Goal: Task Accomplishment & Management: Use online tool/utility

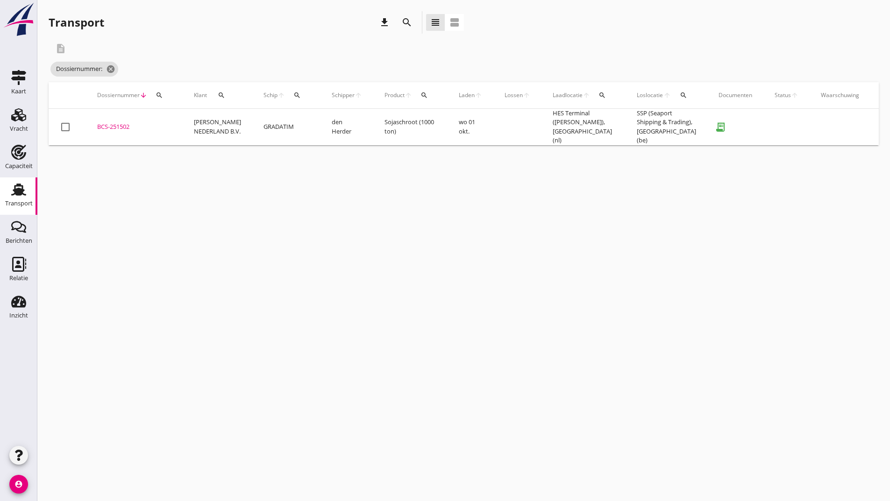
click at [114, 127] on div "BCS-251502" at bounding box center [134, 126] width 74 height 9
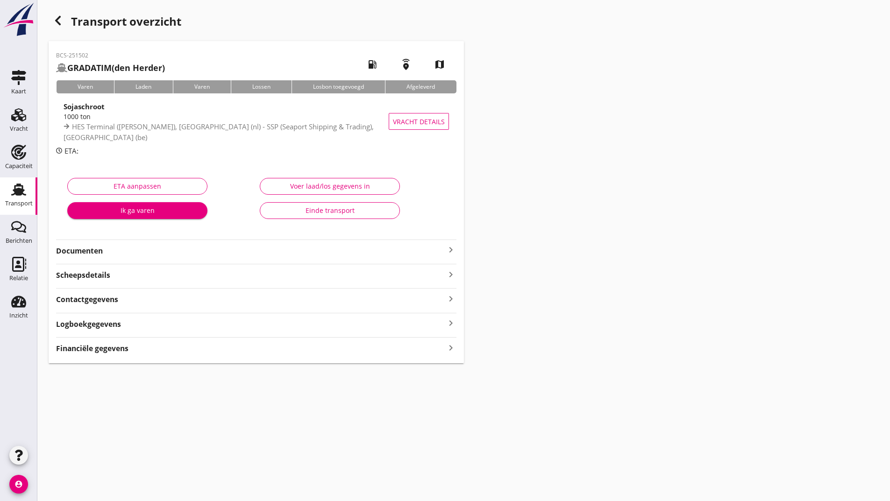
click at [296, 209] on div "Einde transport" at bounding box center [330, 211] width 124 height 10
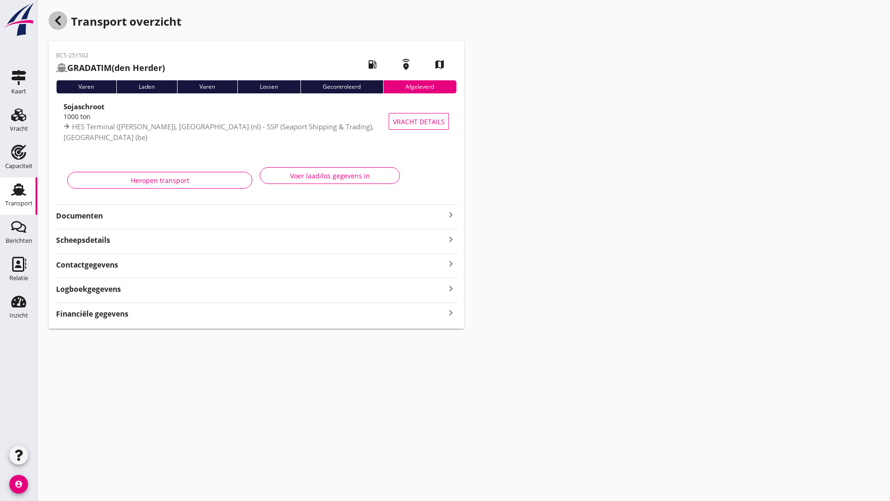
click at [59, 22] on icon "button" at bounding box center [57, 20] width 11 height 11
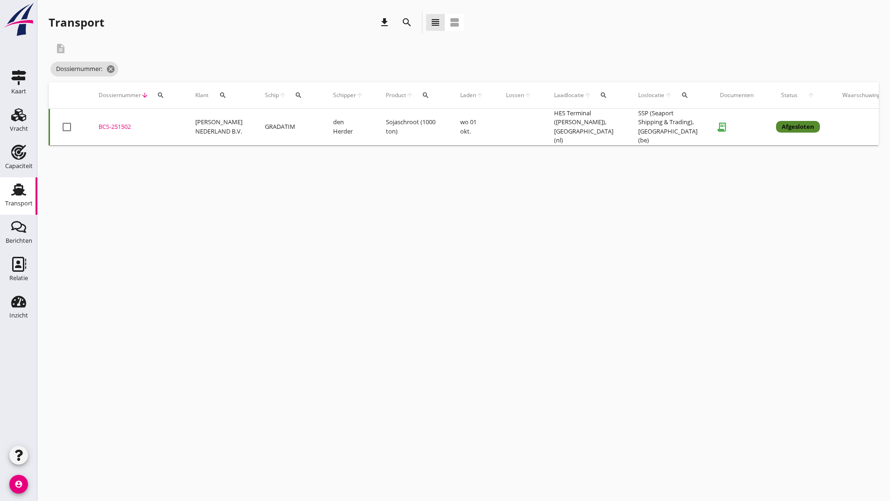
drag, startPoint x: 404, startPoint y: 20, endPoint x: 400, endPoint y: 24, distance: 5.6
click at [403, 21] on icon "search" at bounding box center [406, 22] width 11 height 11
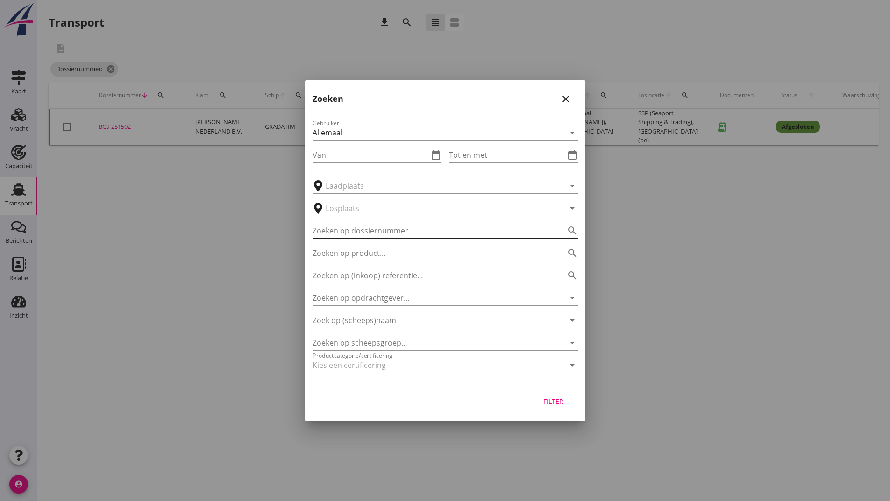
click at [342, 224] on input "Zoeken op dossiernummer..." at bounding box center [432, 230] width 239 height 15
type input "251501"
click at [554, 403] on div "Filter" at bounding box center [554, 402] width 26 height 10
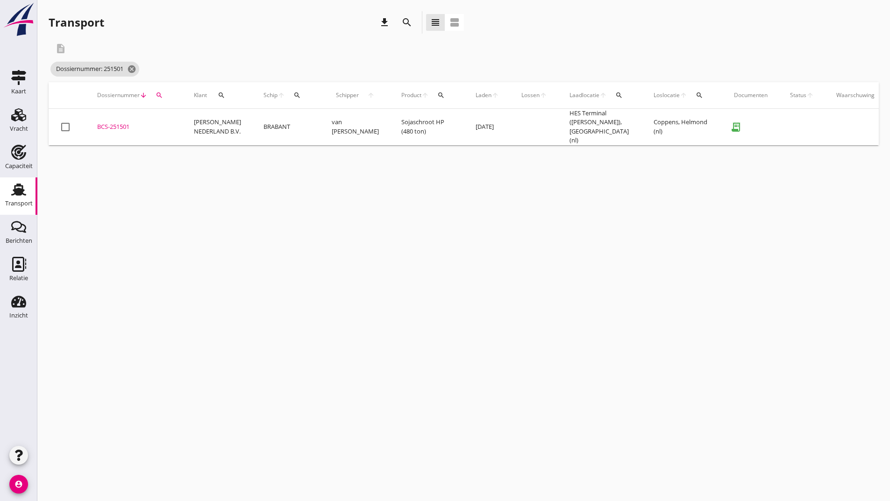
drag, startPoint x: 103, startPoint y: 121, endPoint x: 111, endPoint y: 126, distance: 9.5
click at [104, 122] on div "BCS-251501" at bounding box center [134, 126] width 74 height 9
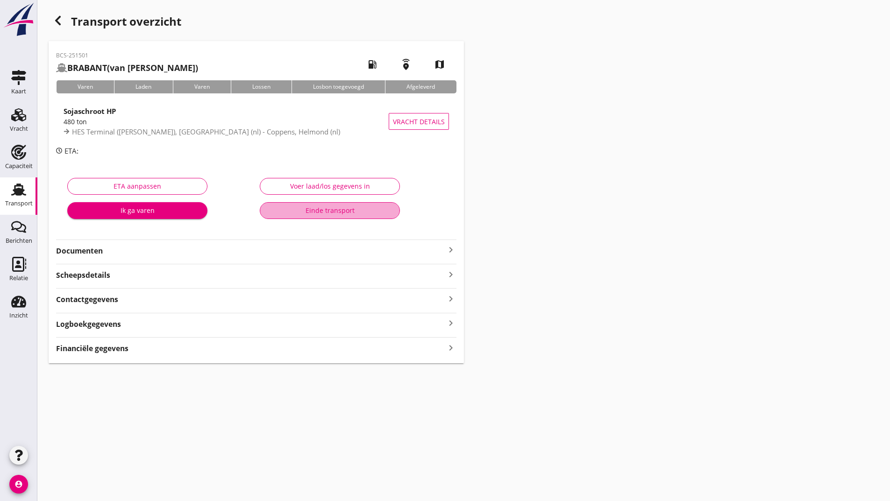
click at [284, 208] on div "Einde transport" at bounding box center [330, 211] width 124 height 10
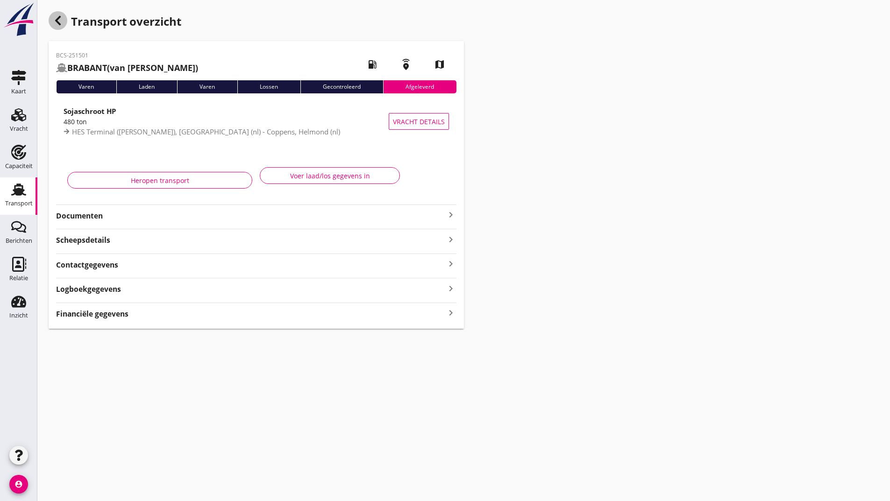
click at [55, 20] on icon "button" at bounding box center [57, 20] width 11 height 11
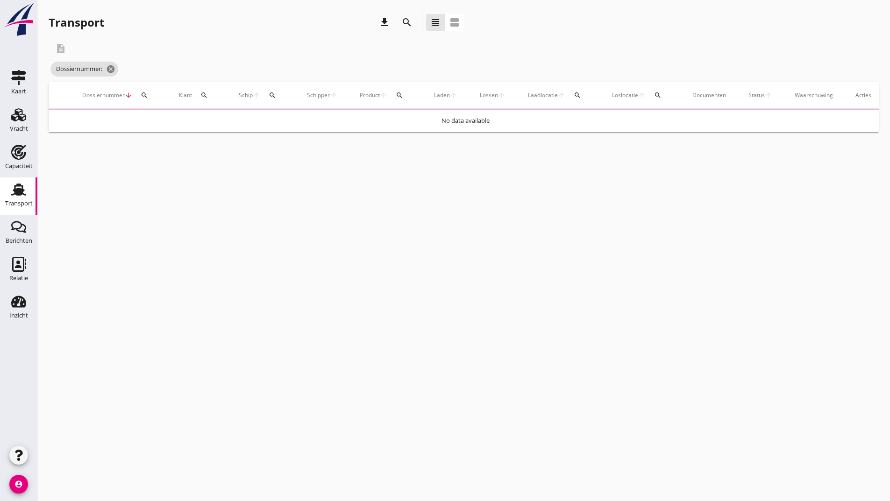
click at [406, 20] on icon "search" at bounding box center [406, 22] width 11 height 11
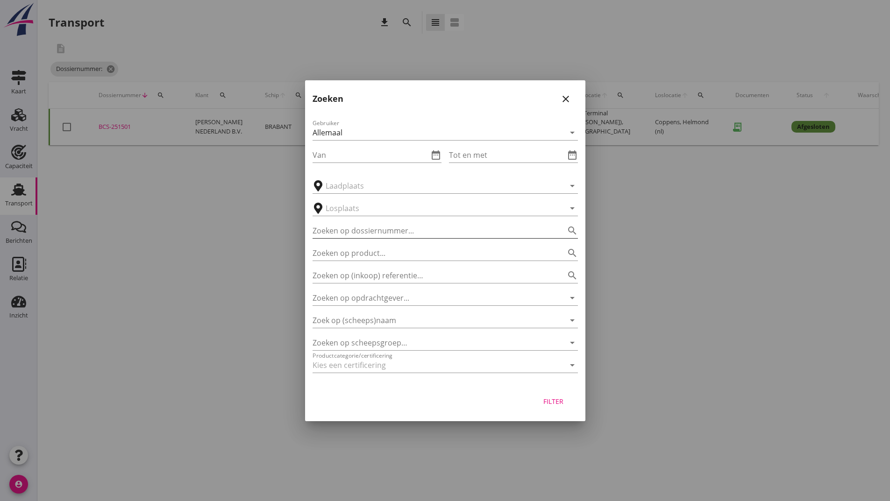
click at [356, 229] on input "Zoeken op dossiernummer..." at bounding box center [432, 230] width 239 height 15
type input "251500"
click at [561, 401] on div "Filter" at bounding box center [554, 402] width 26 height 10
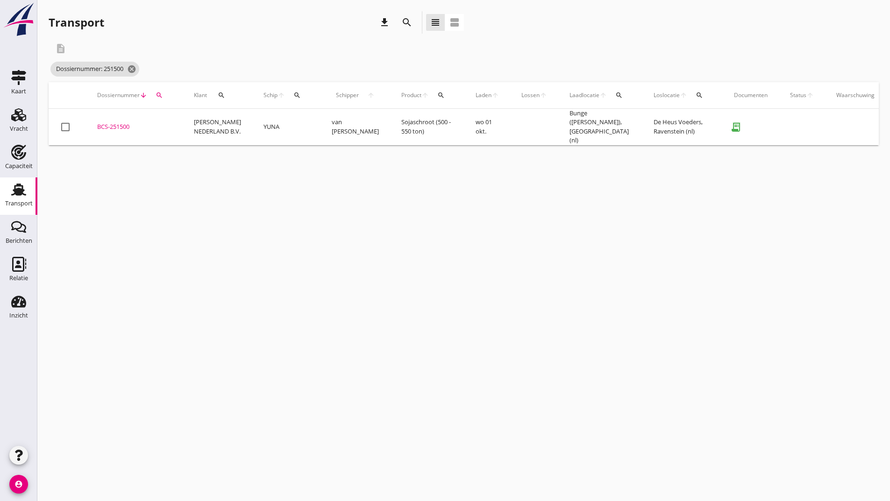
click at [120, 123] on div "BCS-251500" at bounding box center [134, 126] width 74 height 9
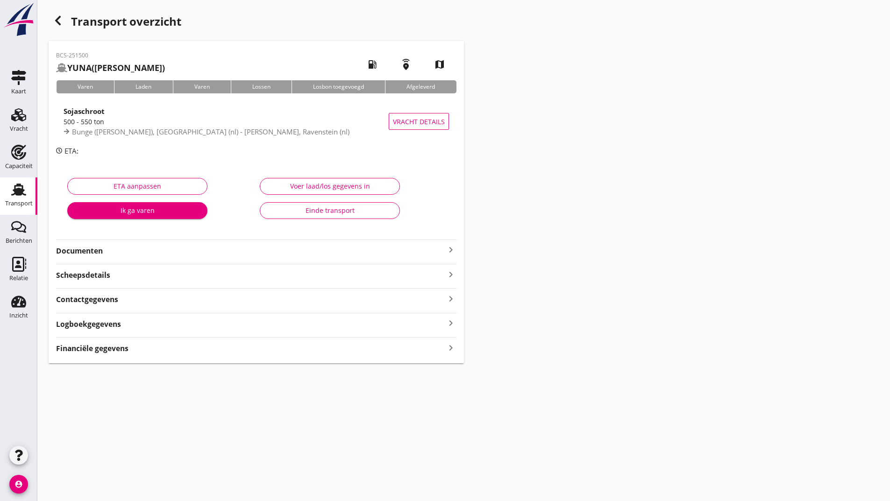
click at [291, 216] on button "Einde transport" at bounding box center [330, 210] width 140 height 17
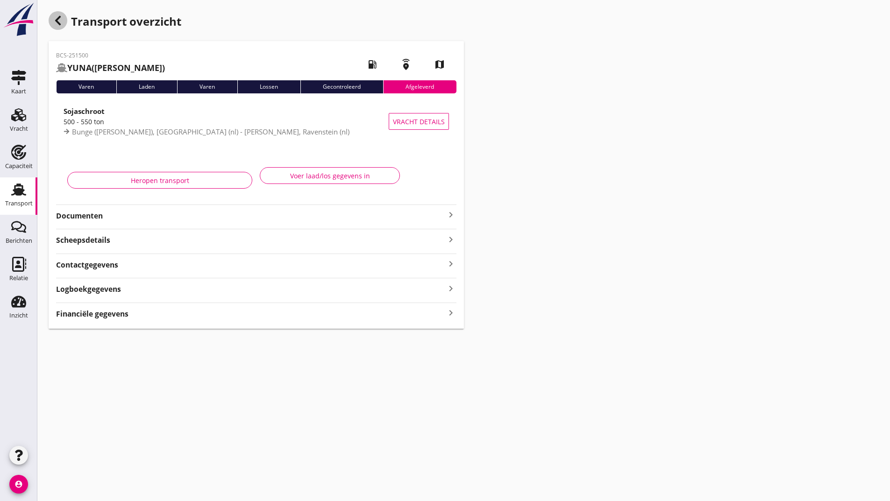
click at [60, 14] on div "button" at bounding box center [58, 20] width 19 height 19
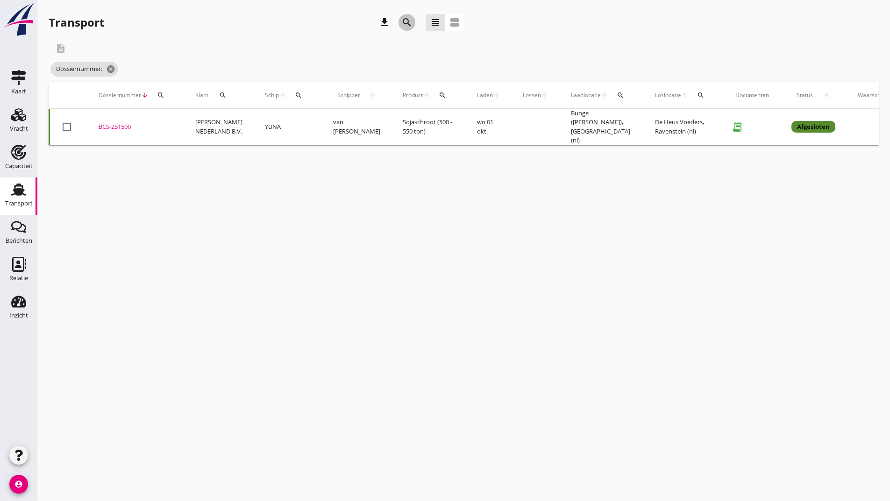
drag, startPoint x: 404, startPoint y: 19, endPoint x: 415, endPoint y: 112, distance: 93.6
click at [404, 20] on icon "search" at bounding box center [406, 22] width 11 height 11
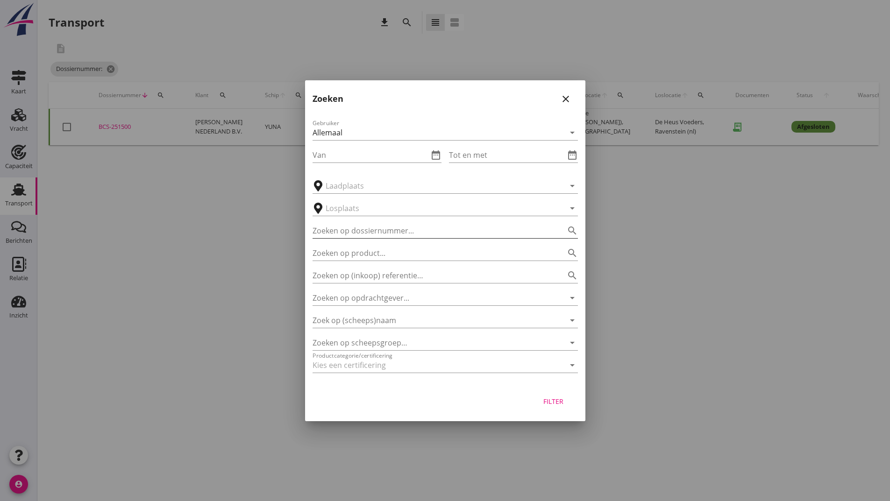
click at [365, 231] on input "Zoeken op dossiernummer..." at bounding box center [432, 230] width 239 height 15
type input "251465"
click at [561, 407] on button "Filter" at bounding box center [553, 401] width 41 height 17
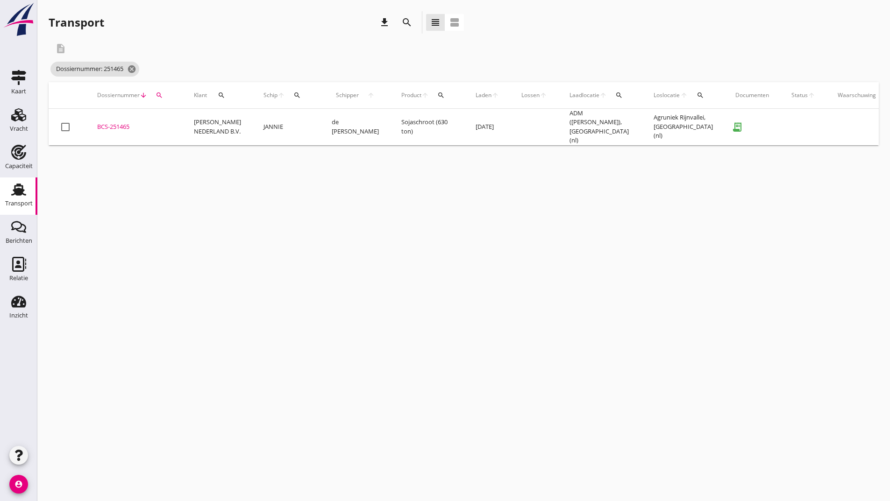
click at [131, 126] on div "BCS-251465" at bounding box center [134, 126] width 74 height 9
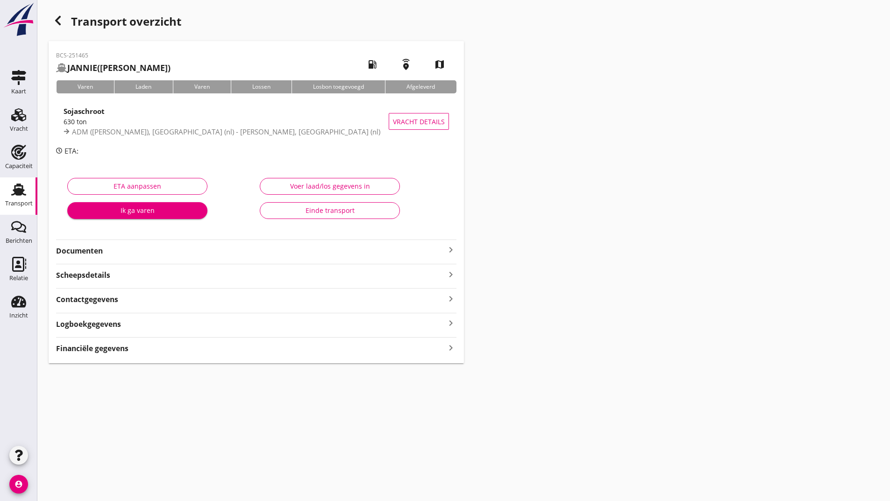
drag, startPoint x: 296, startPoint y: 209, endPoint x: 306, endPoint y: 225, distance: 18.4
click at [297, 209] on div "Einde transport" at bounding box center [330, 211] width 124 height 10
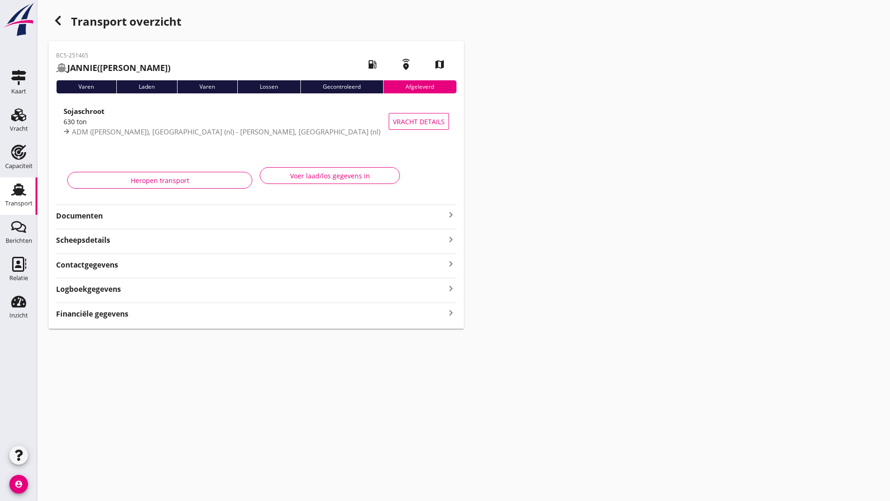
click at [52, 18] on icon "button" at bounding box center [57, 20] width 11 height 11
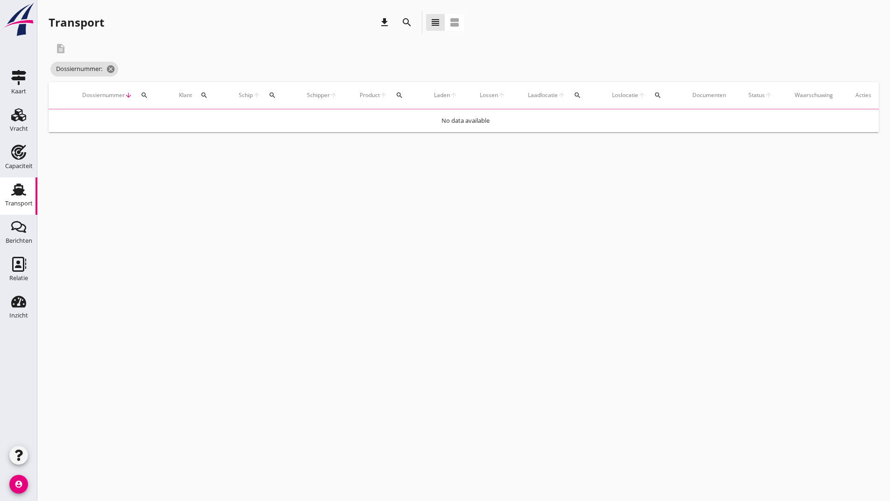
click at [401, 21] on icon "search" at bounding box center [406, 22] width 11 height 11
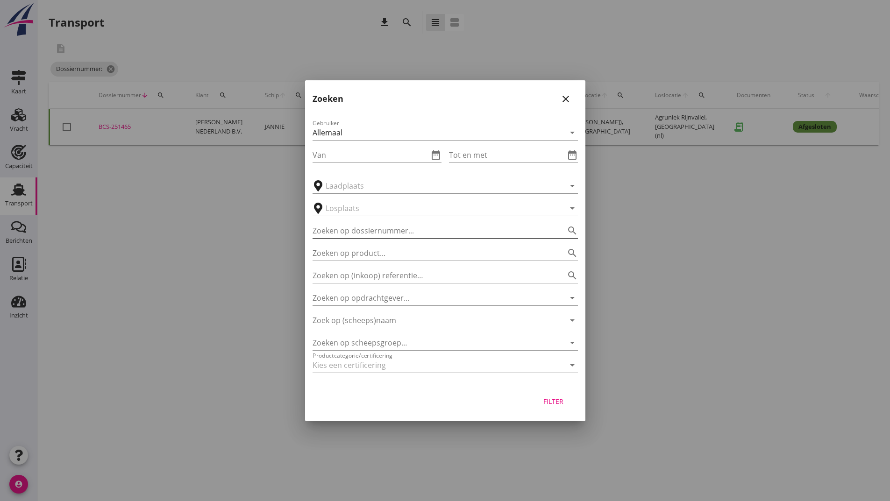
click at [359, 233] on input "Zoeken op dossiernummer..." at bounding box center [432, 230] width 239 height 15
type input "251495"
drag, startPoint x: 559, startPoint y: 406, endPoint x: 539, endPoint y: 395, distance: 23.6
click at [560, 406] on button "Filter" at bounding box center [553, 401] width 41 height 17
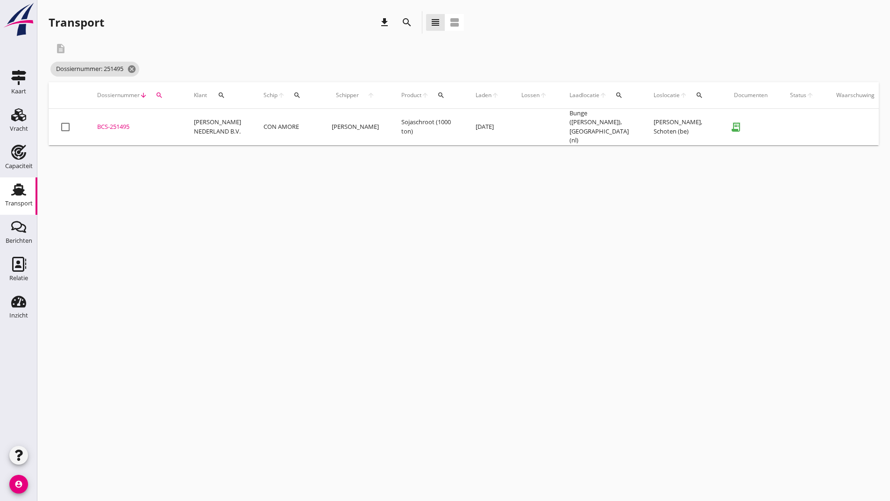
click at [127, 127] on div "BCS-251495" at bounding box center [134, 126] width 74 height 9
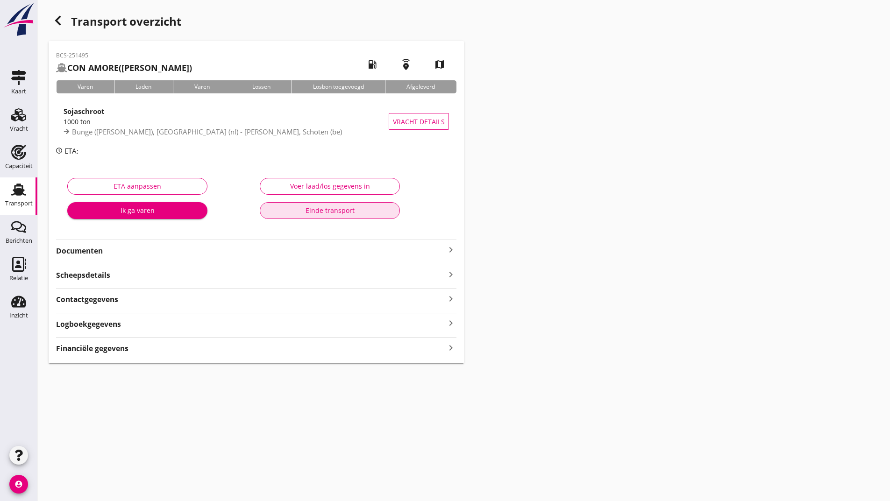
click at [292, 216] on button "Einde transport" at bounding box center [330, 210] width 140 height 17
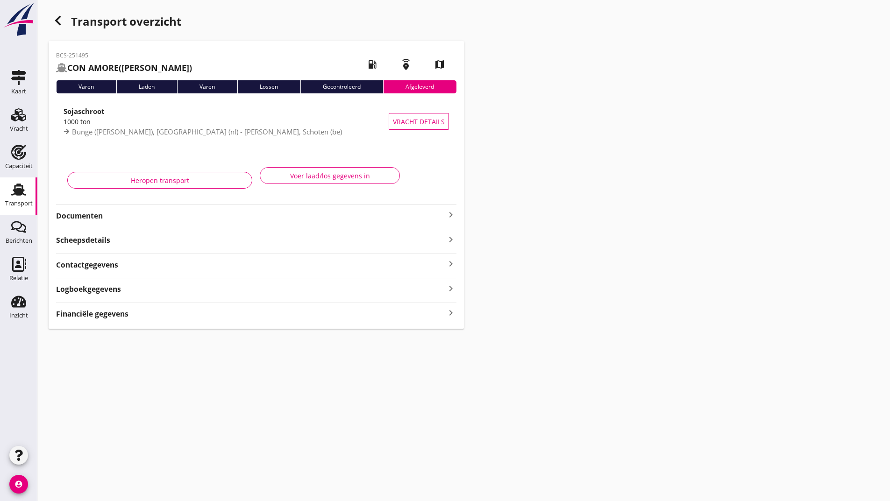
click at [65, 19] on div "button" at bounding box center [58, 20] width 19 height 19
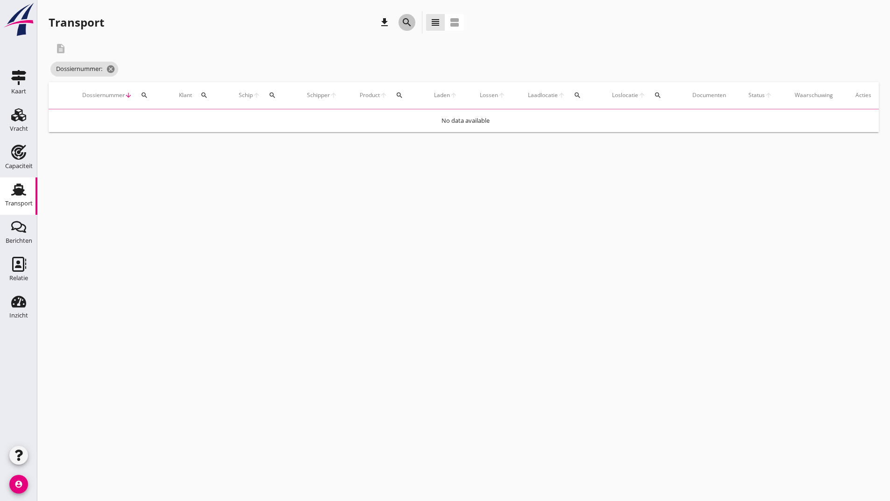
click at [406, 18] on icon "search" at bounding box center [406, 22] width 11 height 11
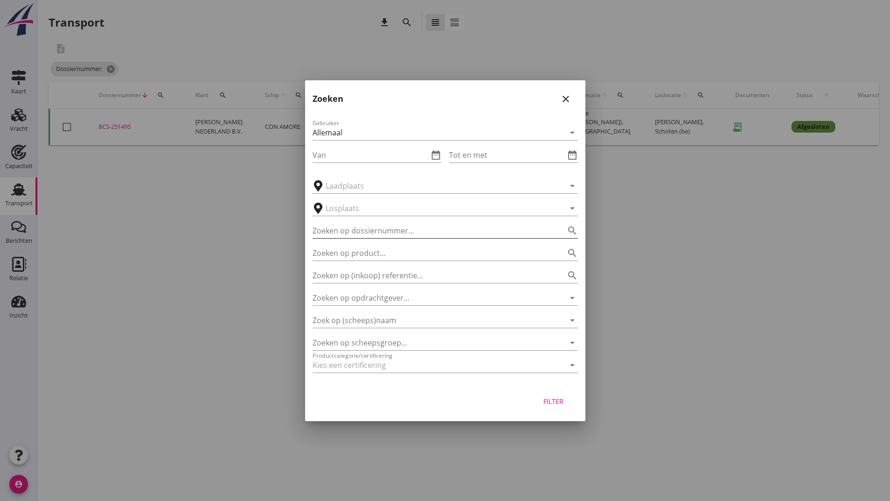
click at [349, 229] on input "Zoeken op dossiernummer..." at bounding box center [432, 230] width 239 height 15
type input "251492"
click at [551, 405] on div "Filter" at bounding box center [554, 402] width 26 height 10
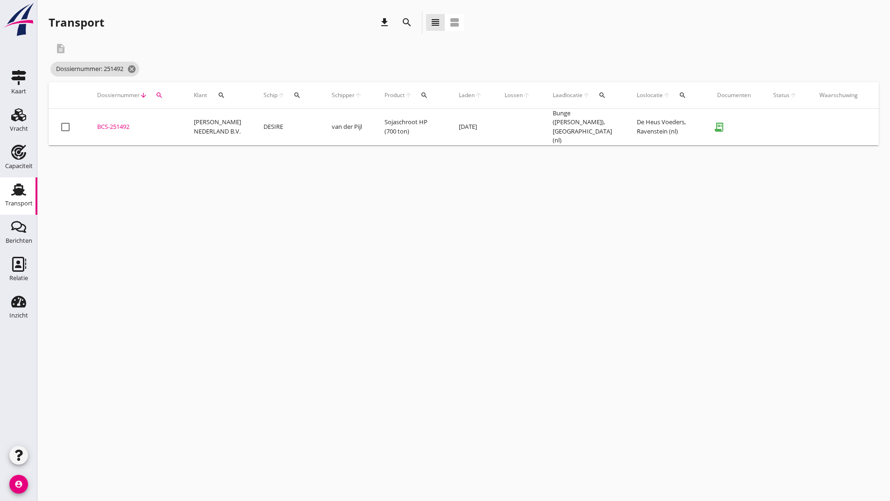
click at [121, 125] on div "BCS-251492" at bounding box center [134, 126] width 74 height 9
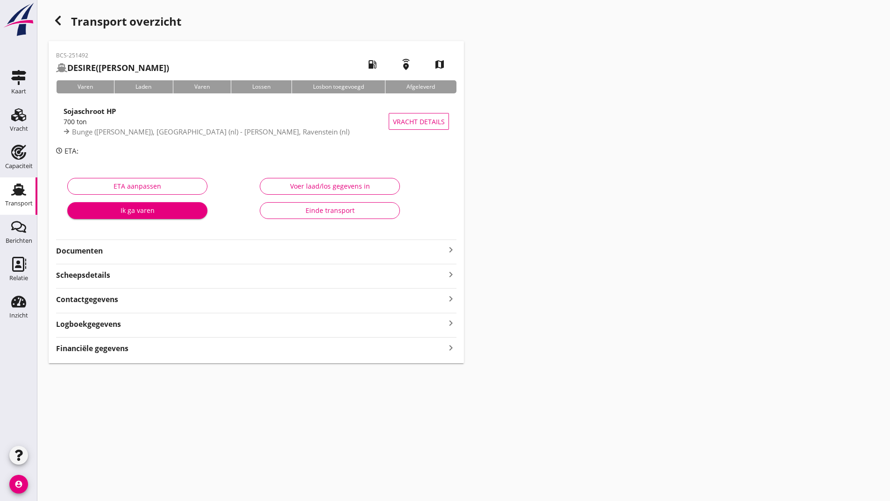
drag, startPoint x: 295, startPoint y: 207, endPoint x: 294, endPoint y: 216, distance: 8.9
click at [295, 208] on div "Einde transport" at bounding box center [330, 211] width 124 height 10
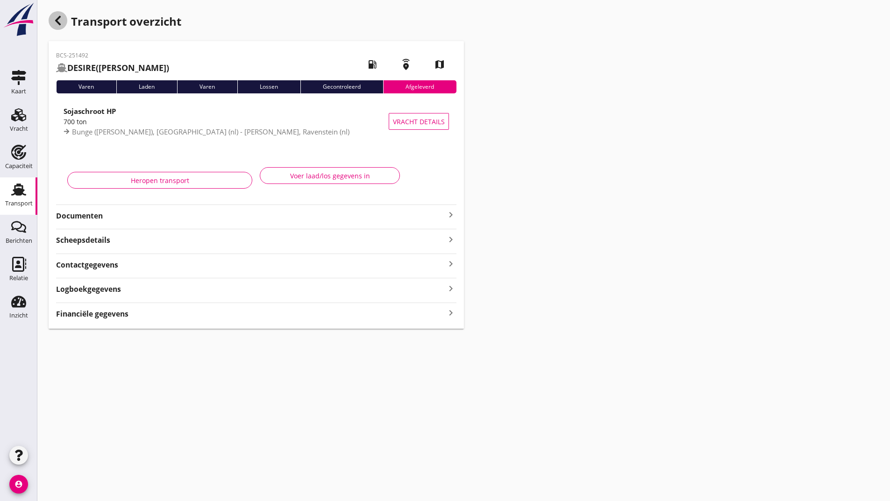
click at [59, 26] on div "button" at bounding box center [58, 20] width 19 height 19
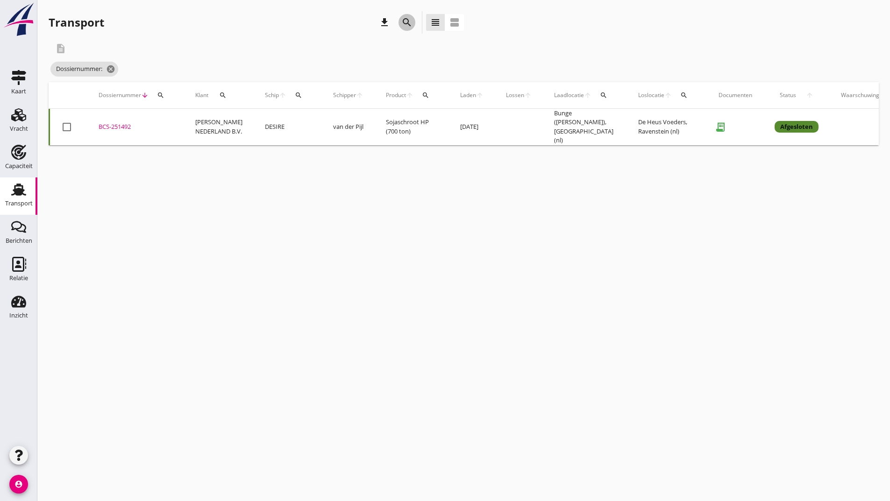
click at [402, 22] on icon "search" at bounding box center [406, 22] width 11 height 11
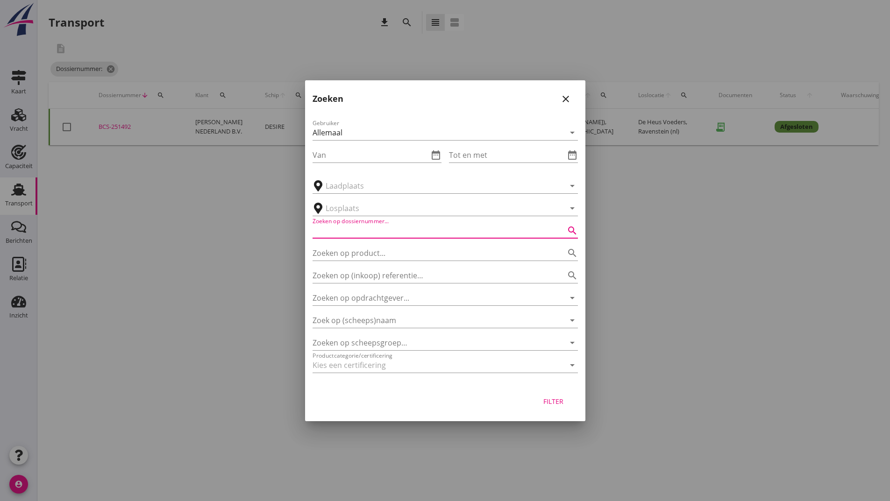
click at [379, 230] on input "Zoeken op dossiernummer..." at bounding box center [432, 230] width 239 height 15
type input "251490"
click at [545, 399] on div "Filter" at bounding box center [554, 402] width 26 height 10
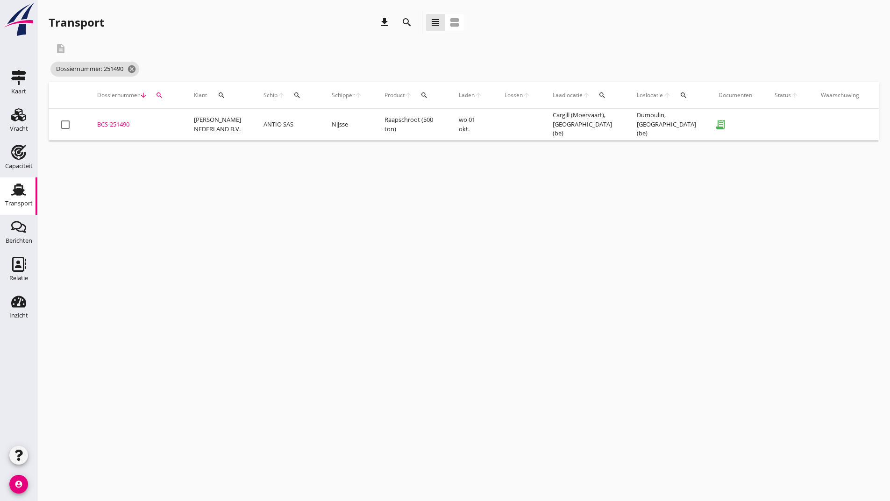
click at [121, 126] on div "BCS-251490" at bounding box center [134, 124] width 74 height 9
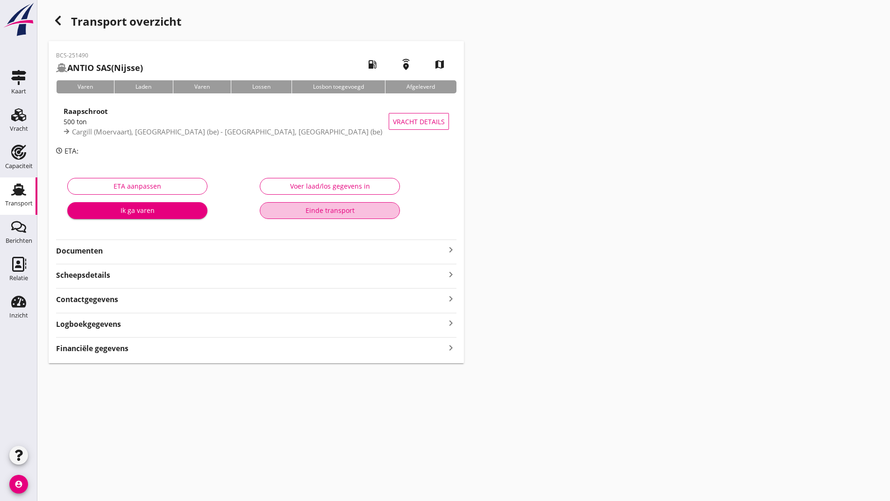
click at [293, 216] on button "Einde transport" at bounding box center [330, 210] width 140 height 17
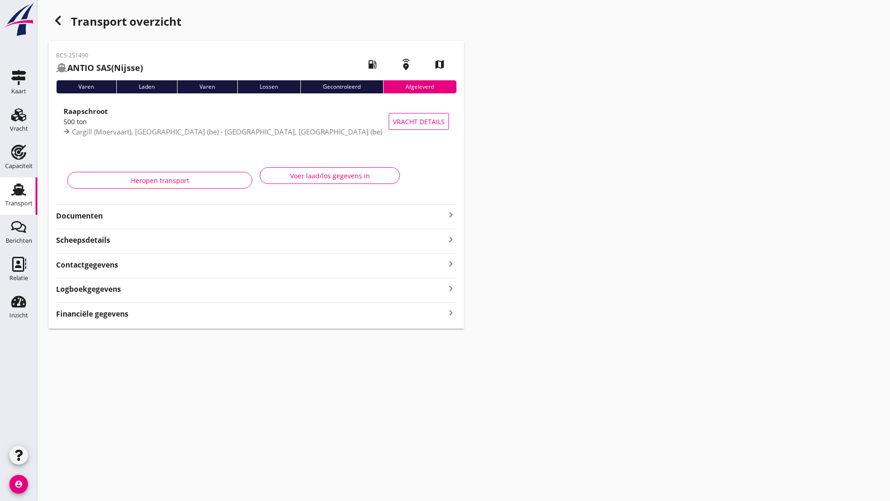
drag, startPoint x: 49, startPoint y: 13, endPoint x: 63, endPoint y: 25, distance: 19.2
click at [53, 13] on div "Transport overzicht" at bounding box center [256, 22] width 415 height 22
click at [62, 23] on icon "button" at bounding box center [57, 20] width 11 height 11
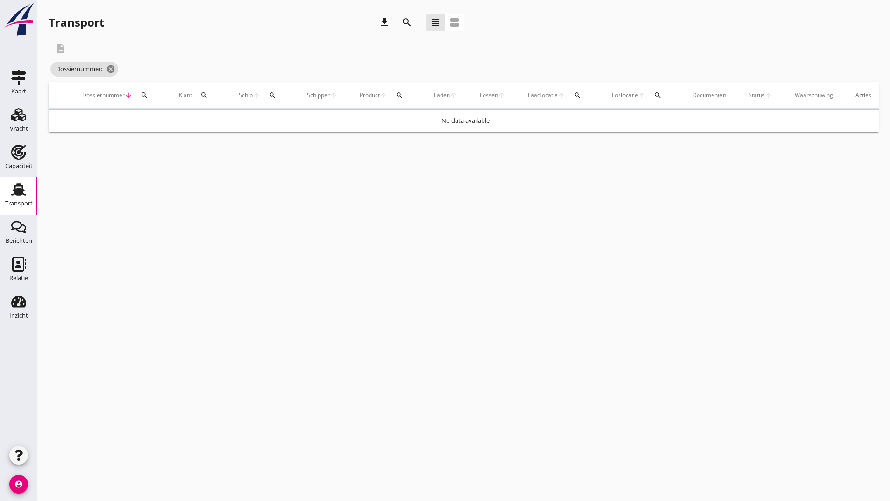
drag, startPoint x: 405, startPoint y: 22, endPoint x: 406, endPoint y: 29, distance: 7.1
click at [405, 23] on icon "search" at bounding box center [406, 22] width 11 height 11
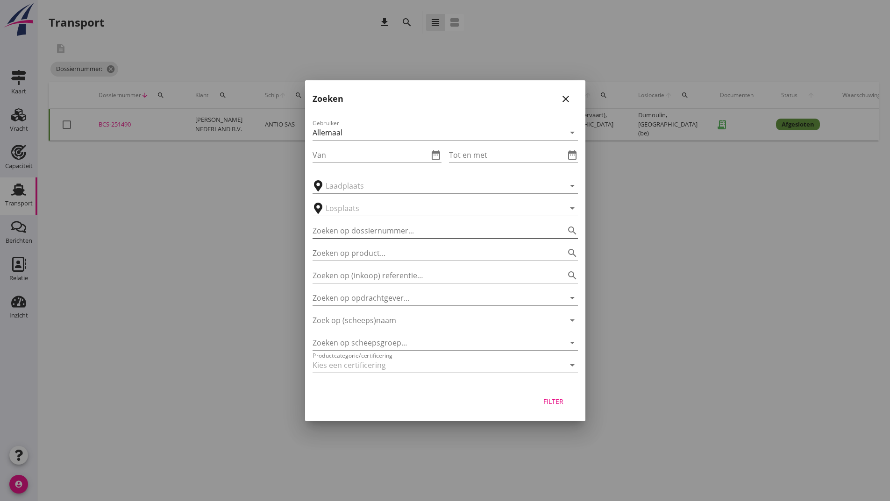
click at [365, 237] on input "Zoeken op dossiernummer..." at bounding box center [432, 230] width 239 height 15
type input "251489"
click at [557, 402] on div "Filter" at bounding box center [554, 402] width 26 height 10
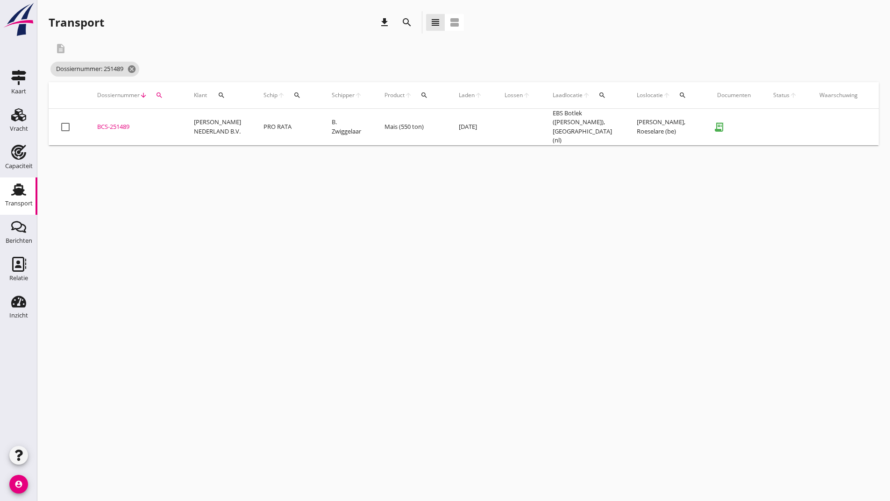
click at [121, 125] on div "BCS-251489" at bounding box center [134, 126] width 74 height 9
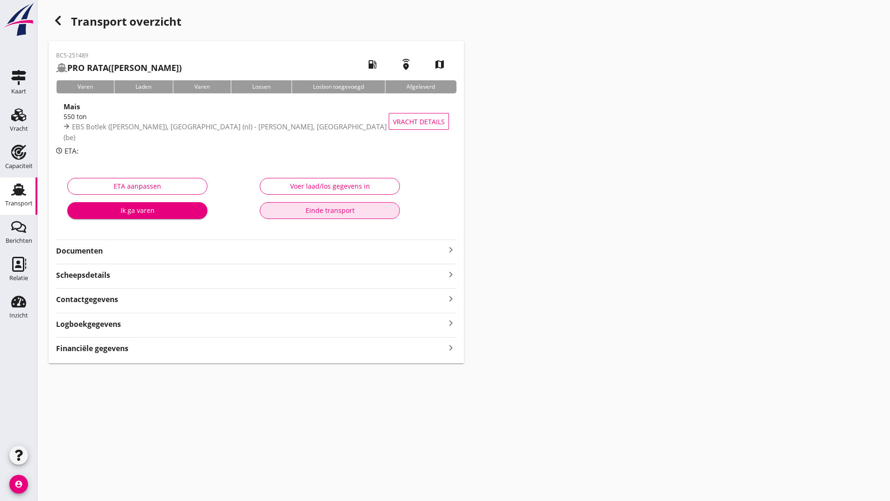
click at [291, 212] on div "Einde transport" at bounding box center [330, 211] width 124 height 10
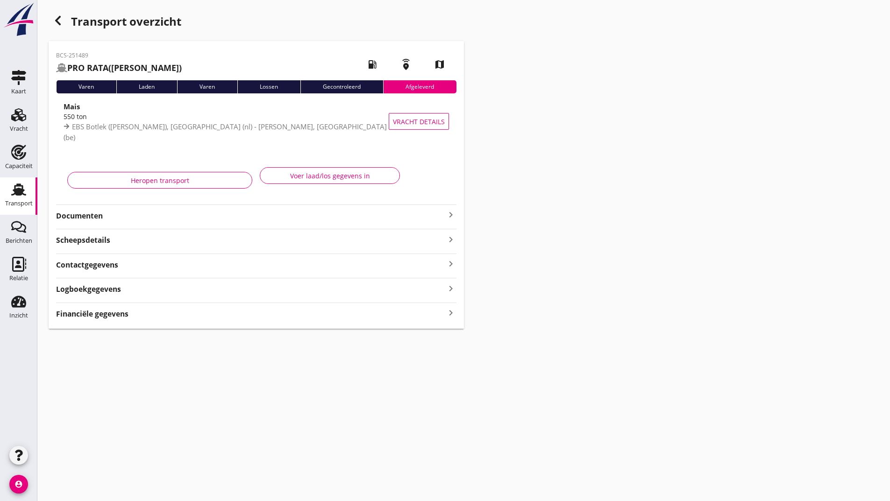
click at [59, 20] on icon "button" at bounding box center [57, 20] width 11 height 11
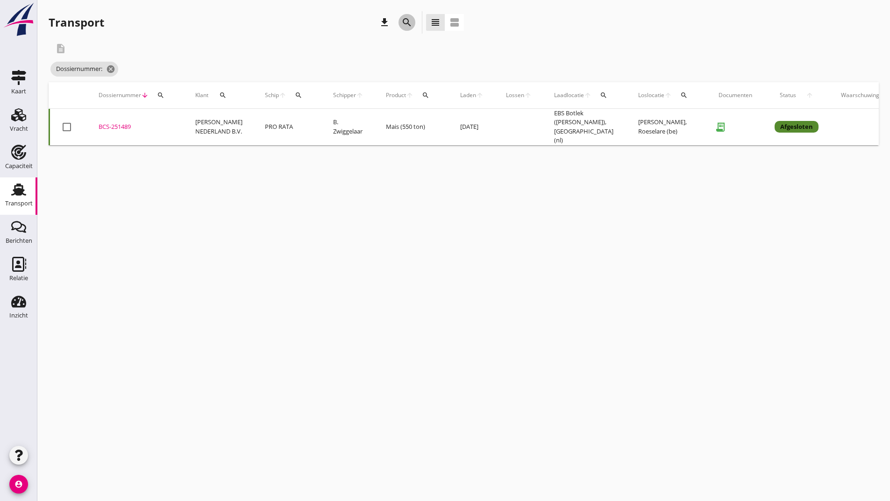
click at [408, 17] on button "search" at bounding box center [407, 22] width 17 height 17
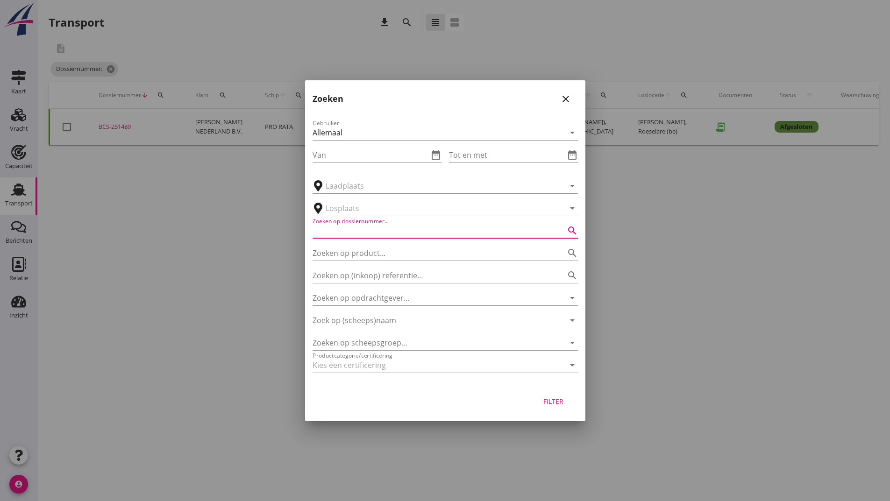
click at [338, 231] on input "Zoeken op dossiernummer..." at bounding box center [432, 230] width 239 height 15
type input "251481"
drag, startPoint x: 551, startPoint y: 399, endPoint x: 545, endPoint y: 401, distance: 6.4
click at [551, 400] on div "Filter" at bounding box center [554, 402] width 26 height 10
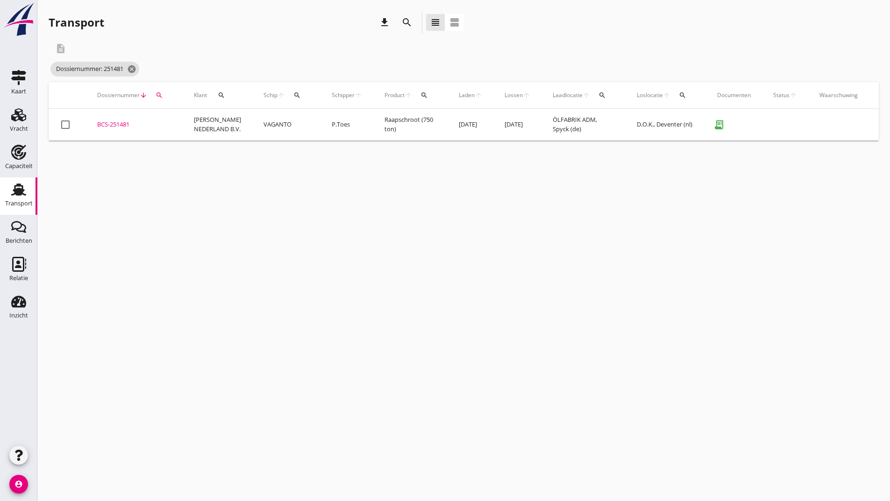
click at [116, 124] on div "BCS-251481" at bounding box center [134, 124] width 74 height 9
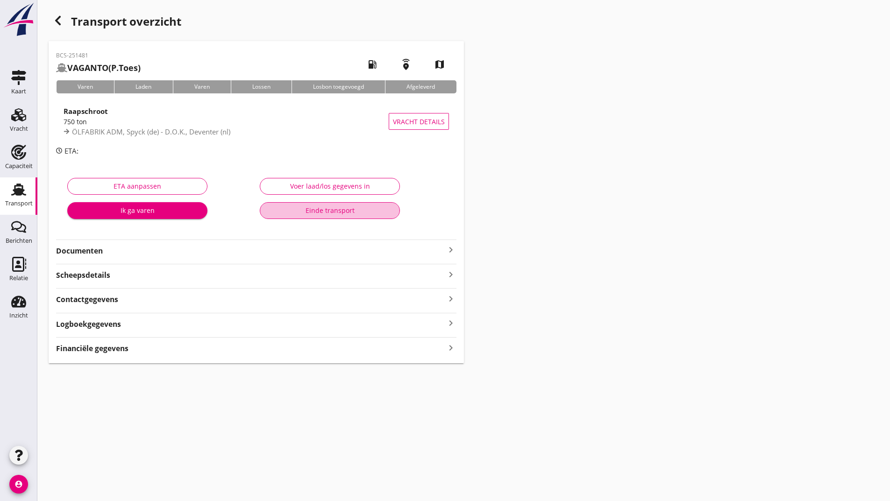
click at [295, 210] on div "Einde transport" at bounding box center [330, 211] width 124 height 10
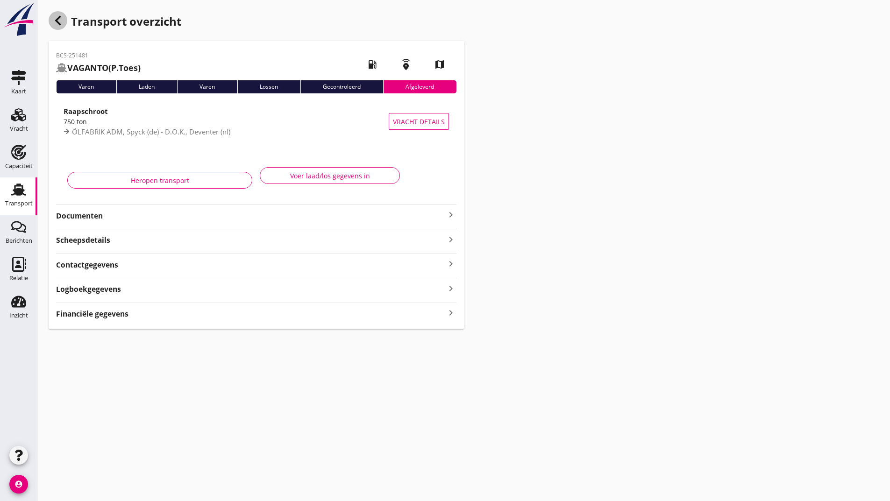
click at [63, 20] on icon "button" at bounding box center [57, 20] width 11 height 11
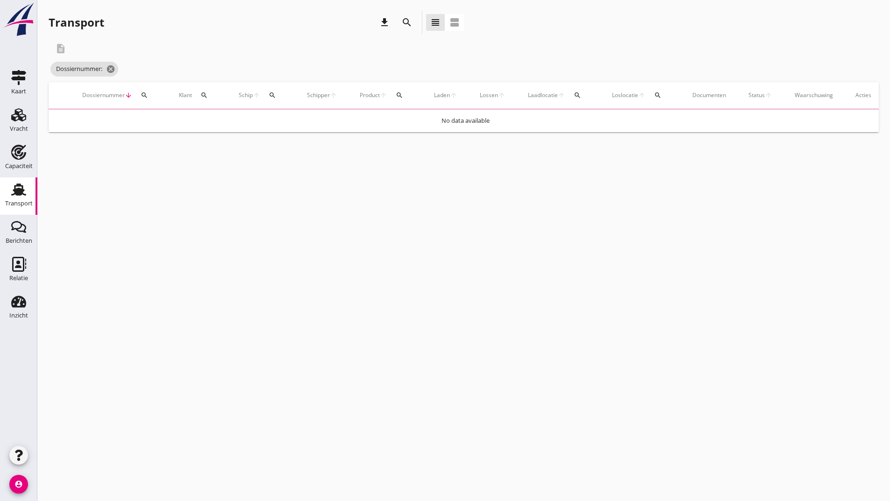
click at [407, 22] on icon "search" at bounding box center [406, 22] width 11 height 11
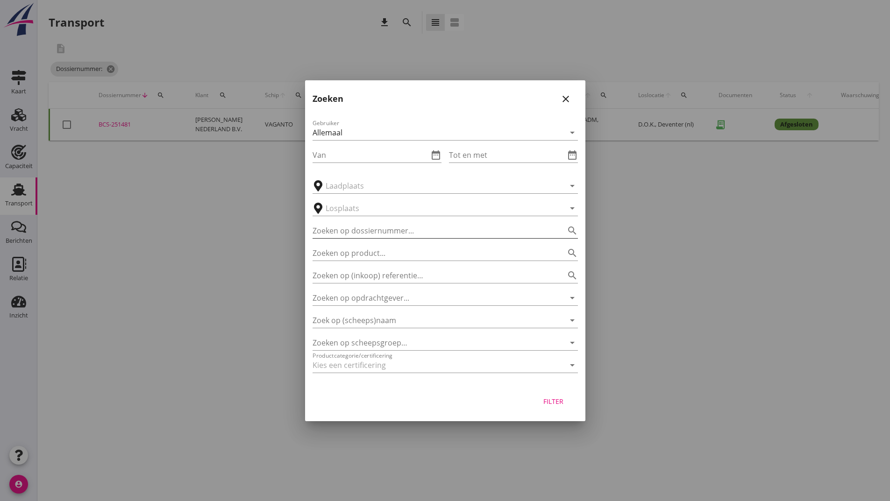
click at [349, 232] on input "Zoeken op dossiernummer..." at bounding box center [432, 230] width 239 height 15
type input "251453"
drag, startPoint x: 555, startPoint y: 398, endPoint x: 547, endPoint y: 398, distance: 8.4
click at [555, 399] on div "Filter" at bounding box center [554, 402] width 26 height 10
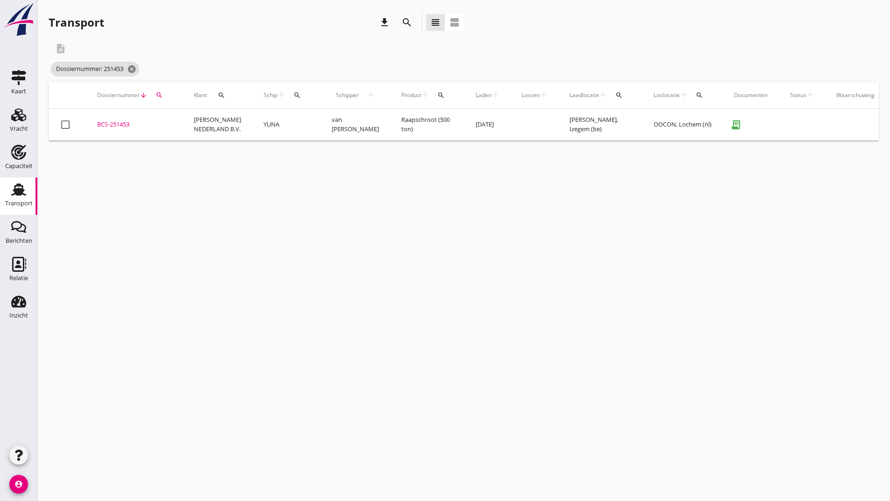
click at [109, 125] on div "BCS-251453" at bounding box center [134, 124] width 74 height 9
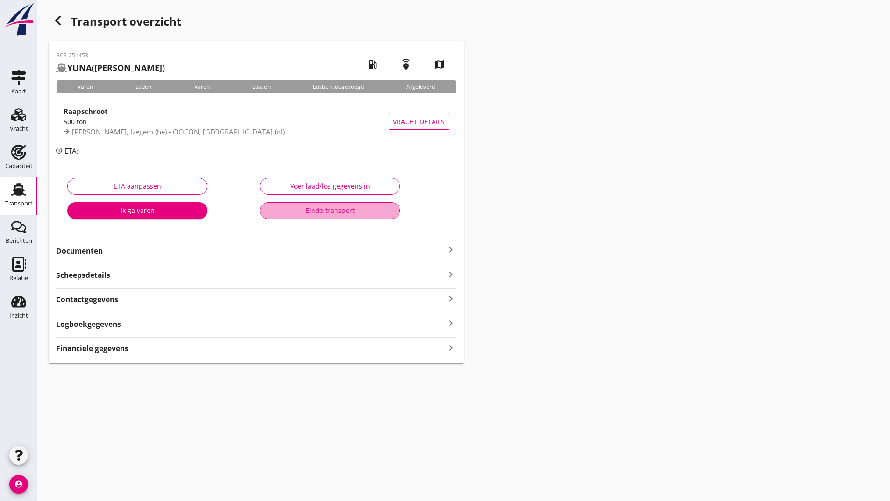
drag, startPoint x: 311, startPoint y: 204, endPoint x: 292, endPoint y: 257, distance: 56.3
click at [311, 205] on button "Einde transport" at bounding box center [330, 210] width 140 height 17
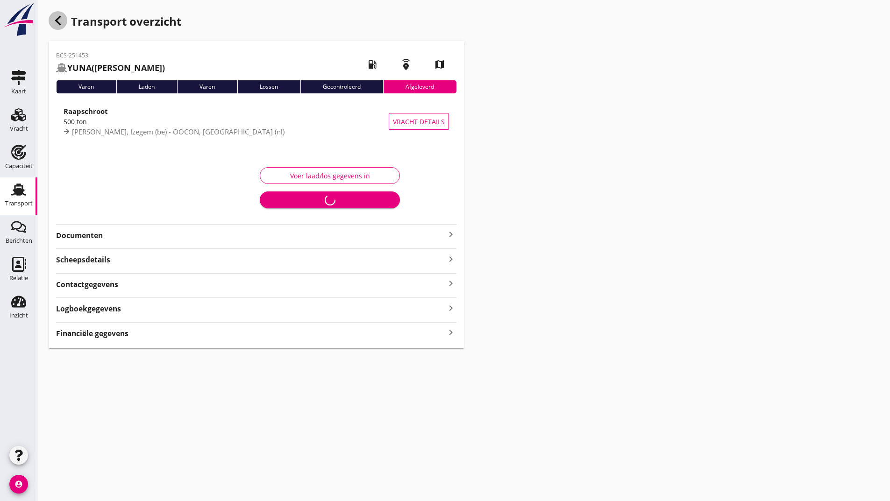
click at [57, 17] on icon "button" at bounding box center [57, 20] width 11 height 11
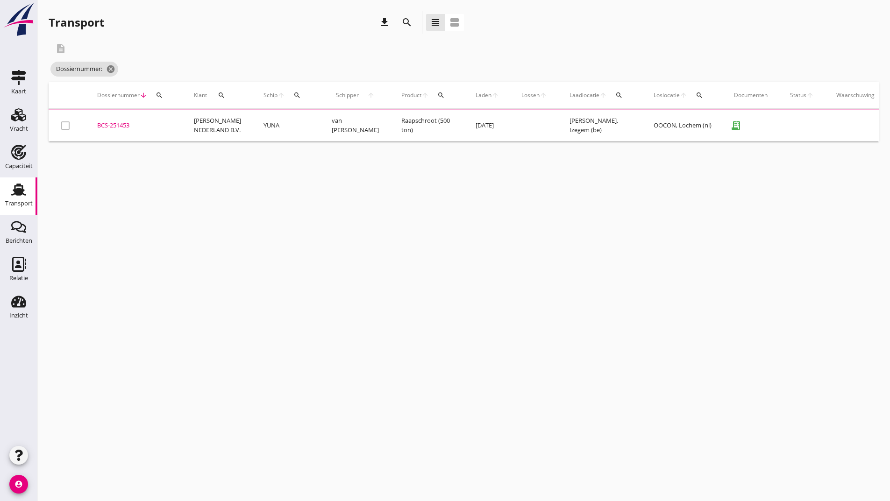
click at [406, 22] on icon "search" at bounding box center [406, 22] width 11 height 11
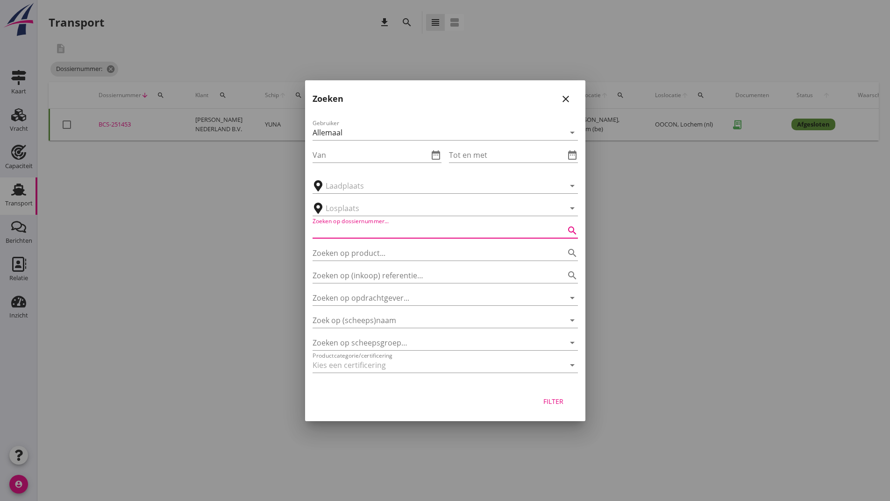
click at [365, 232] on input "Zoeken op dossiernummer..." at bounding box center [432, 230] width 239 height 15
type input "251485"
click at [562, 402] on div "Filter" at bounding box center [554, 402] width 26 height 10
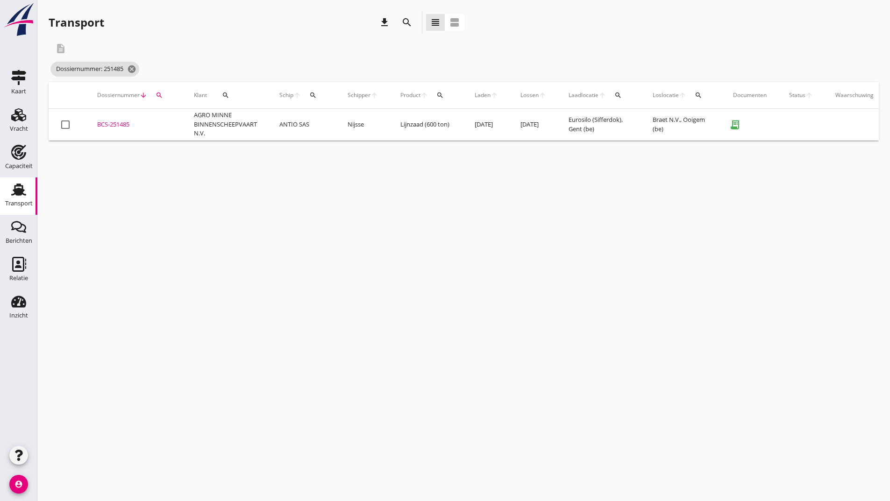
click at [130, 128] on div "BCS-251485" at bounding box center [134, 124] width 74 height 9
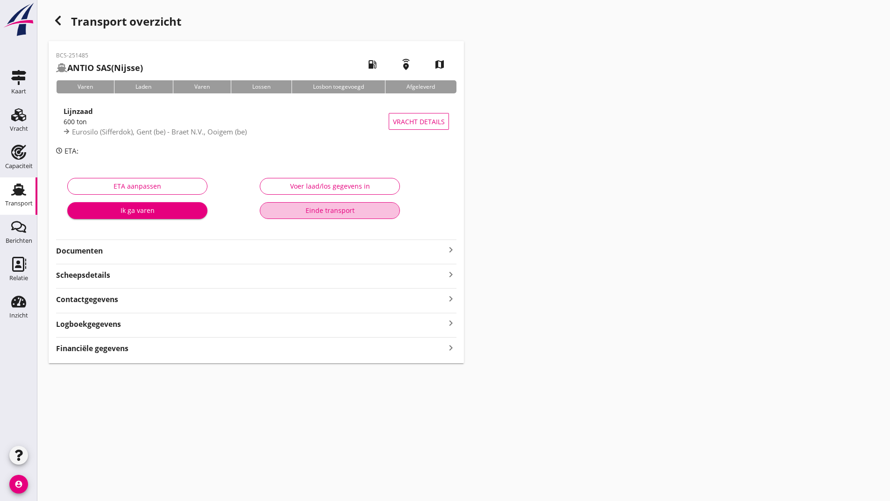
click at [309, 210] on div "Einde transport" at bounding box center [330, 211] width 124 height 10
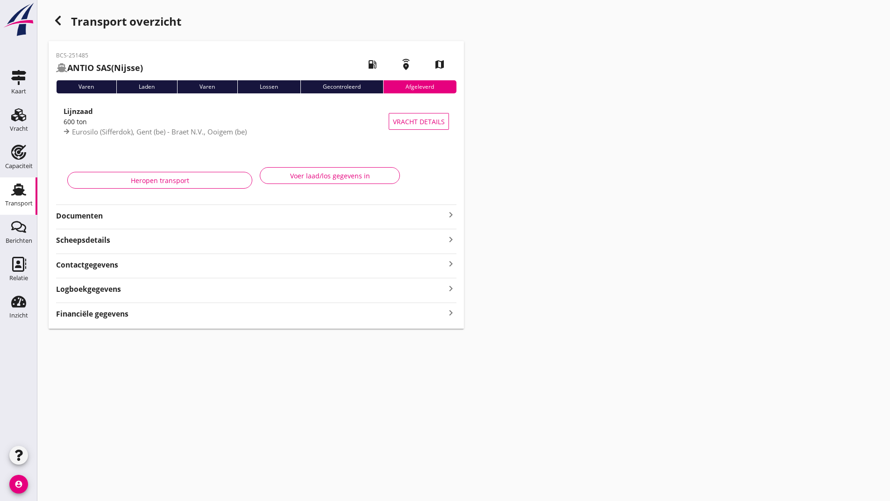
click at [47, 14] on div "Transport overzicht BCS-251485 ANTIO SAS (Nijsse) local_gas_station emergency_s…" at bounding box center [463, 170] width 853 height 340
click at [54, 19] on div "button" at bounding box center [58, 20] width 19 height 19
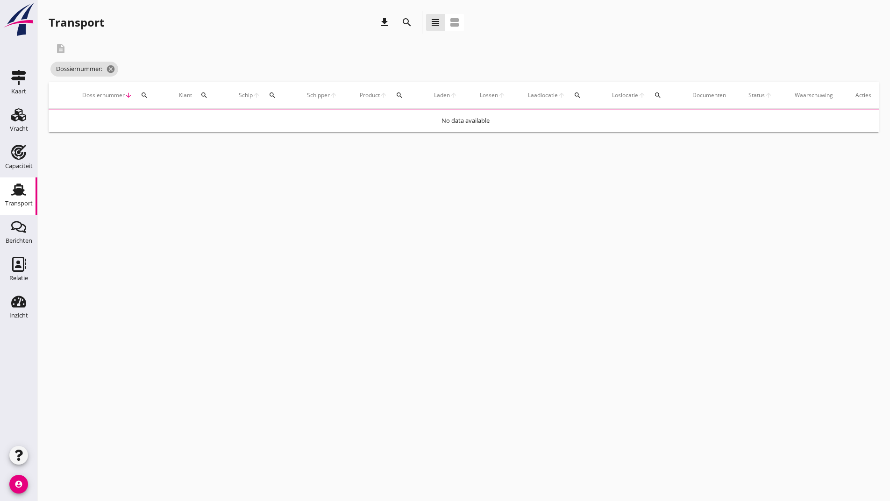
click at [409, 21] on icon "search" at bounding box center [406, 22] width 11 height 11
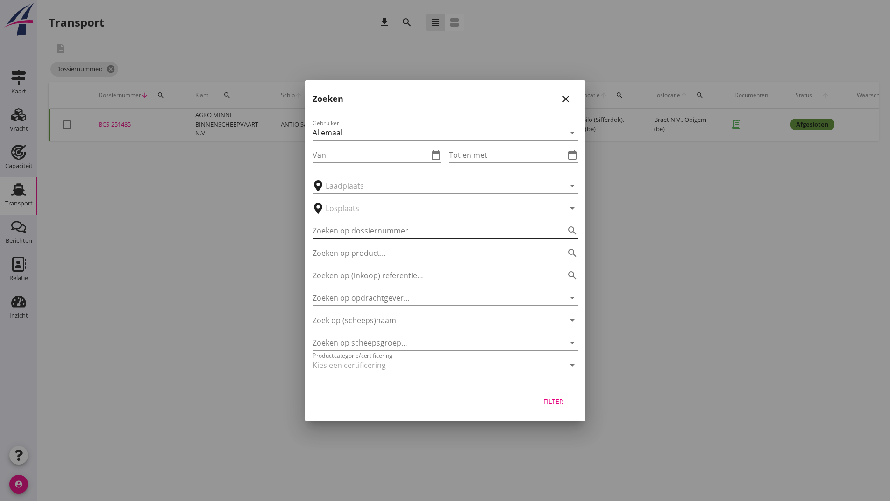
click at [366, 235] on input "Zoeken op dossiernummer..." at bounding box center [432, 230] width 239 height 15
type input "251478"
drag, startPoint x: 546, startPoint y: 401, endPoint x: 540, endPoint y: 403, distance: 6.5
click at [546, 400] on div "Filter" at bounding box center [554, 402] width 26 height 10
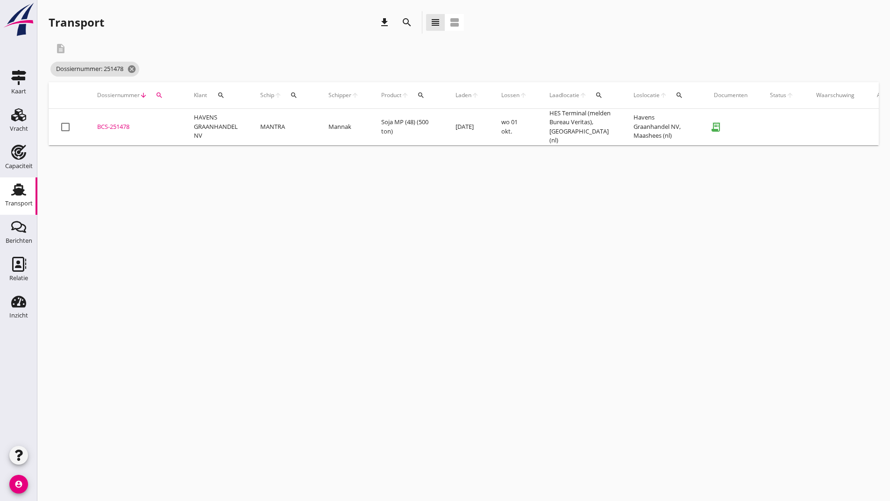
click at [116, 124] on div "BCS-251478" at bounding box center [134, 126] width 74 height 9
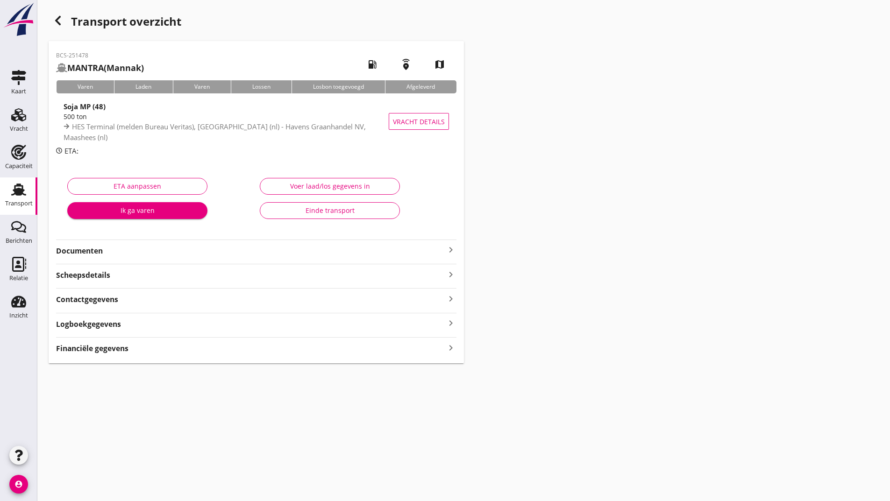
click at [280, 208] on div "Einde transport" at bounding box center [330, 211] width 124 height 10
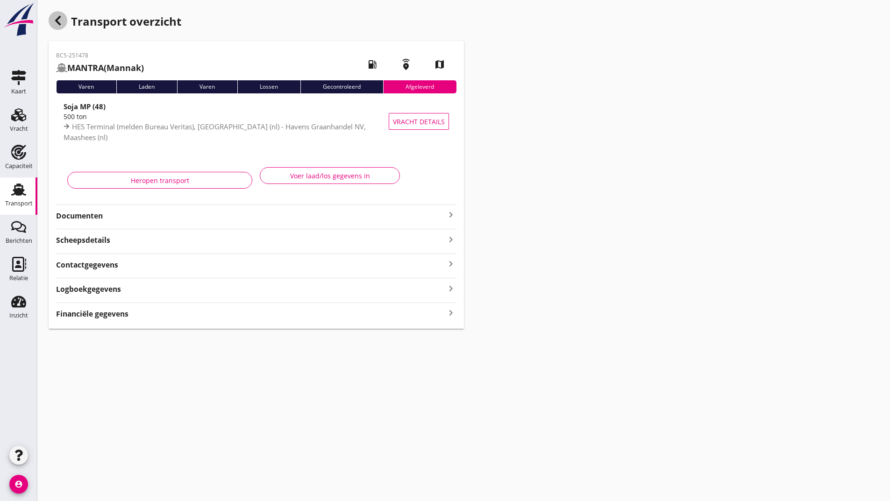
click at [63, 20] on icon "button" at bounding box center [57, 20] width 11 height 11
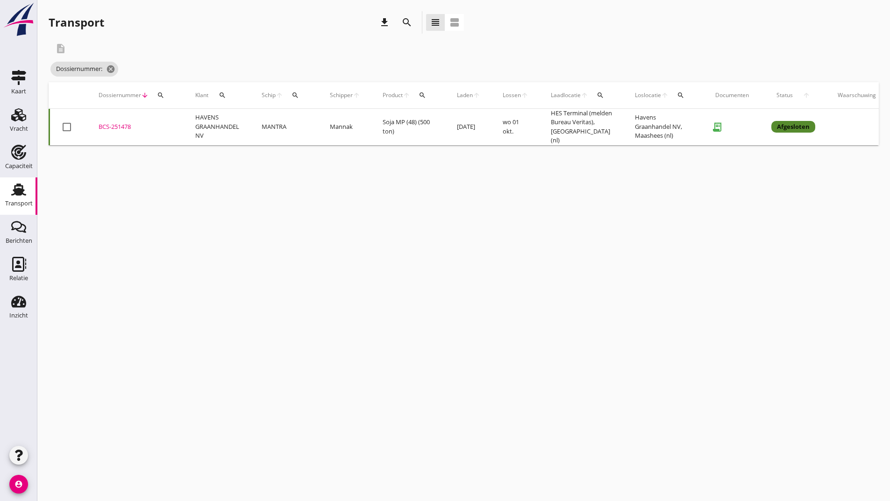
click at [406, 20] on icon "search" at bounding box center [406, 22] width 11 height 11
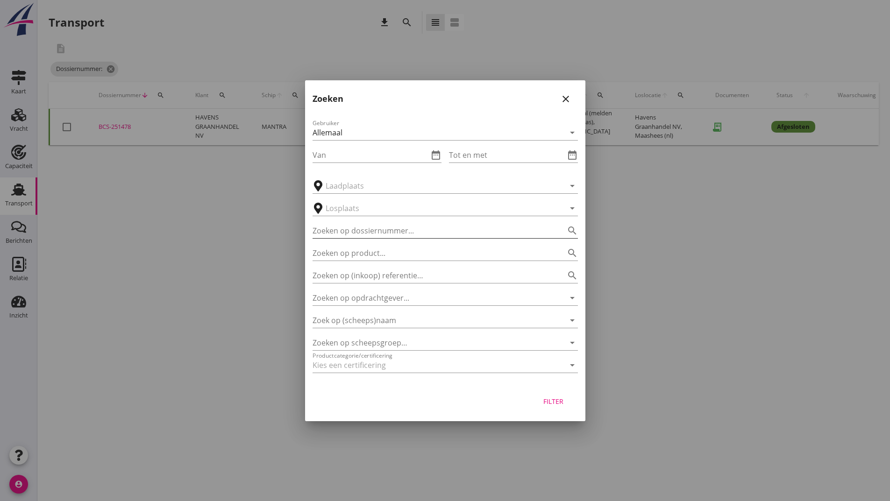
click at [387, 227] on input "Zoeken op dossiernummer..." at bounding box center [432, 230] width 239 height 15
type input "251470"
click at [559, 395] on button "Filter" at bounding box center [553, 401] width 41 height 17
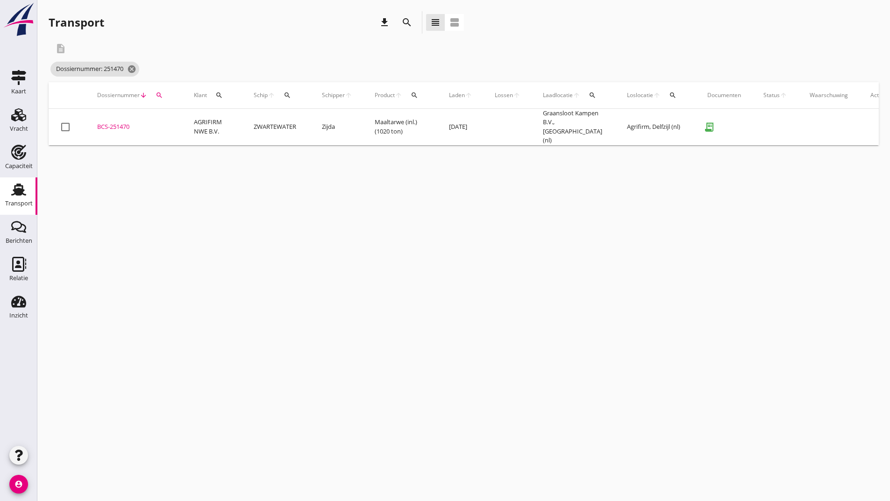
click at [128, 124] on div "BCS-251470" at bounding box center [134, 126] width 74 height 9
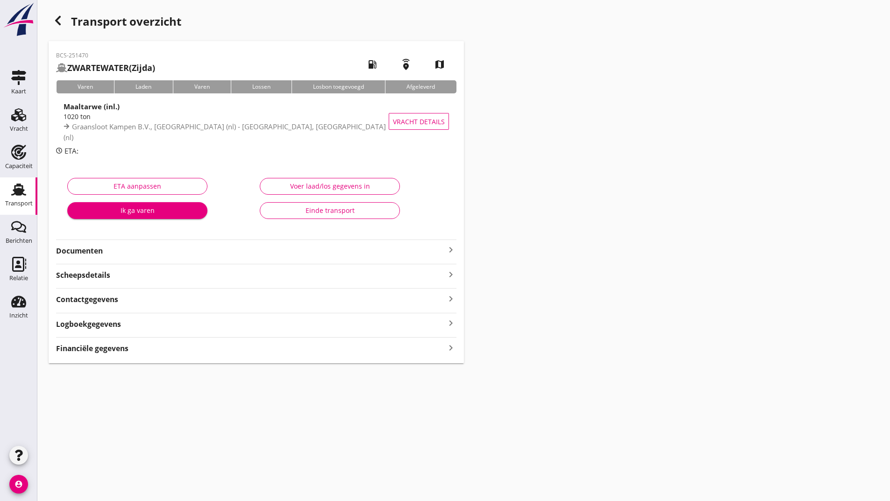
click at [299, 214] on div "Einde transport" at bounding box center [330, 211] width 124 height 10
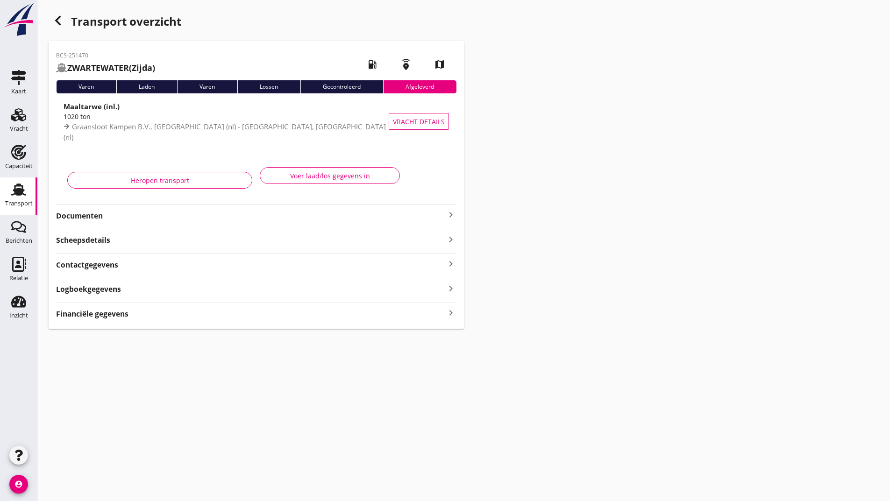
click at [57, 19] on use "button" at bounding box center [58, 20] width 6 height 9
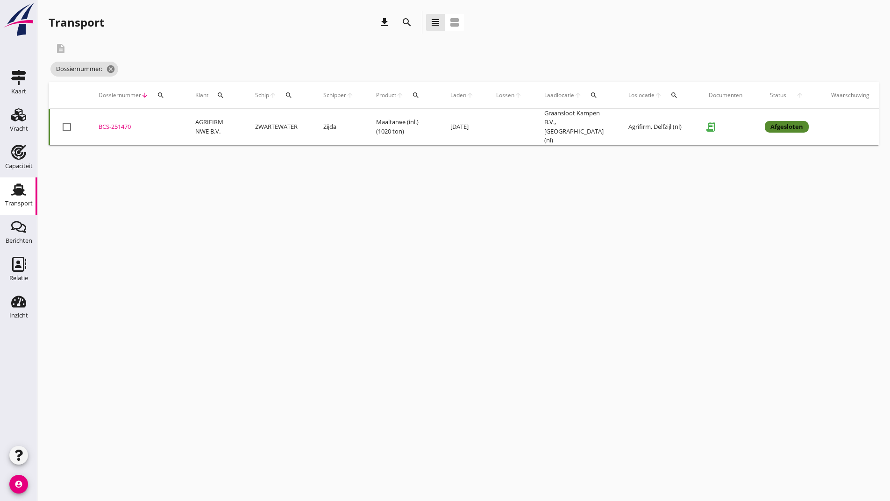
click at [406, 25] on icon "search" at bounding box center [406, 22] width 11 height 11
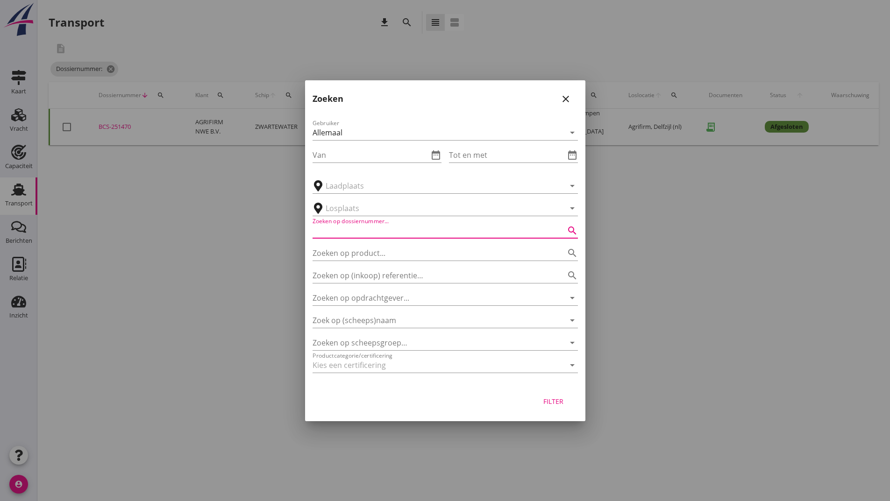
click at [341, 226] on input "Zoeken op dossiernummer..." at bounding box center [432, 230] width 239 height 15
type input "251436"
click at [558, 404] on div "Filter" at bounding box center [554, 402] width 26 height 10
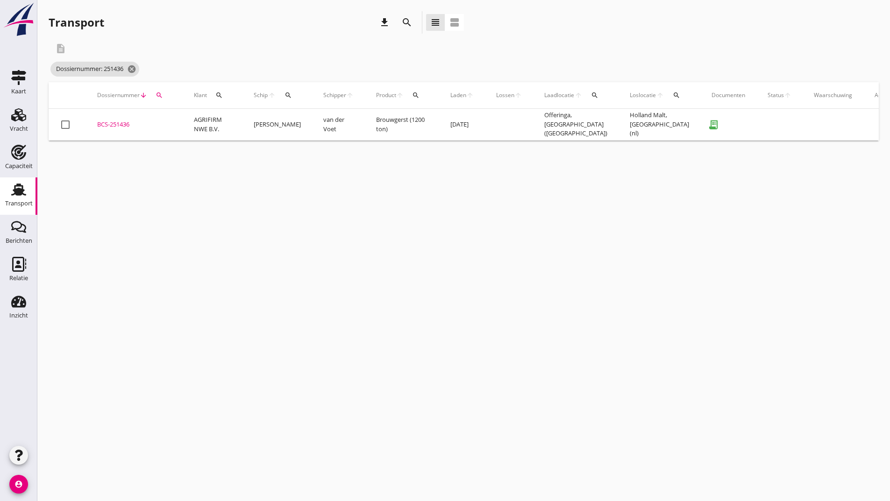
click at [120, 124] on div "BCS-251436" at bounding box center [134, 124] width 74 height 9
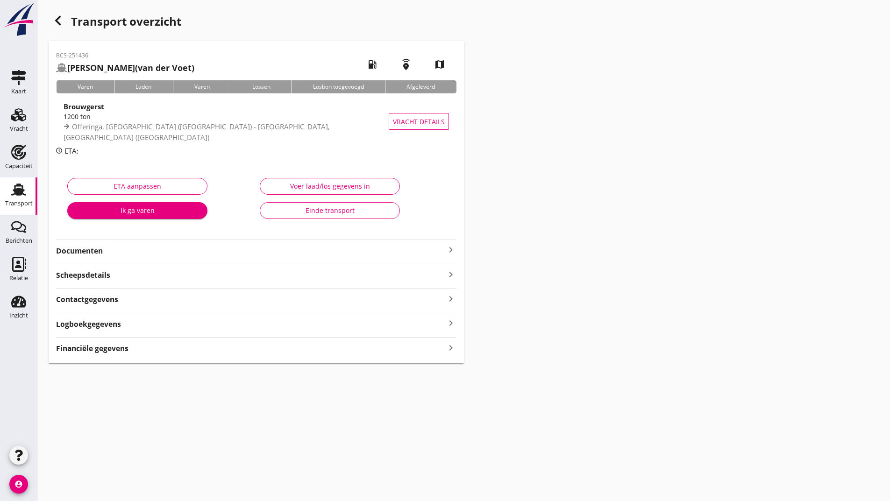
click at [342, 207] on div "Einde transport" at bounding box center [330, 211] width 124 height 10
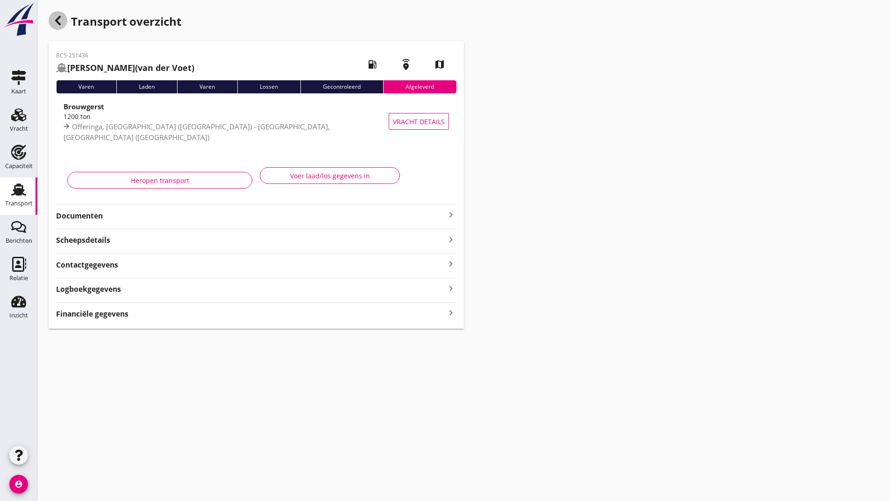
click at [56, 21] on icon "button" at bounding box center [57, 20] width 11 height 11
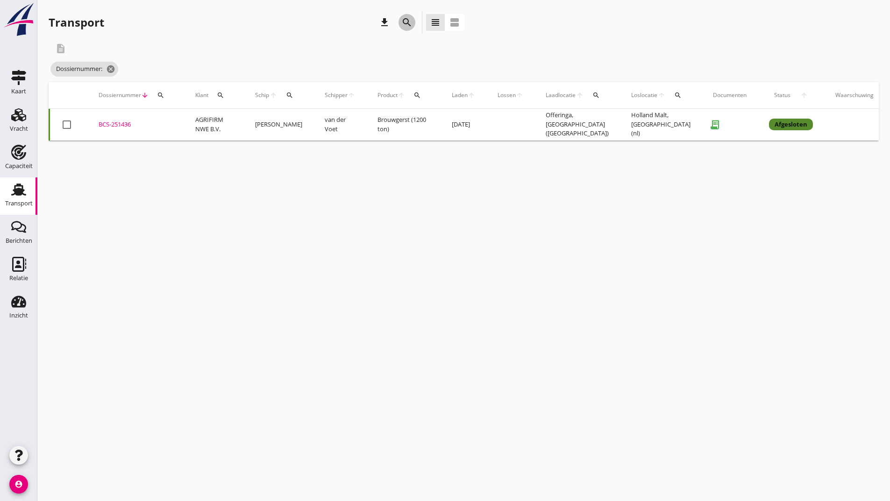
click at [405, 23] on icon "search" at bounding box center [406, 22] width 11 height 11
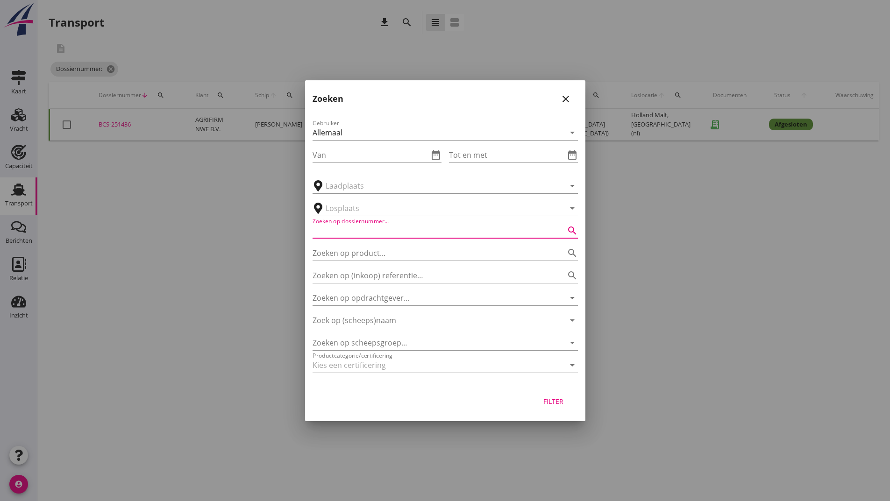
click at [378, 229] on input "Zoeken op dossiernummer..." at bounding box center [432, 230] width 239 height 15
type input "251373"
click at [560, 407] on button "Filter" at bounding box center [553, 401] width 41 height 17
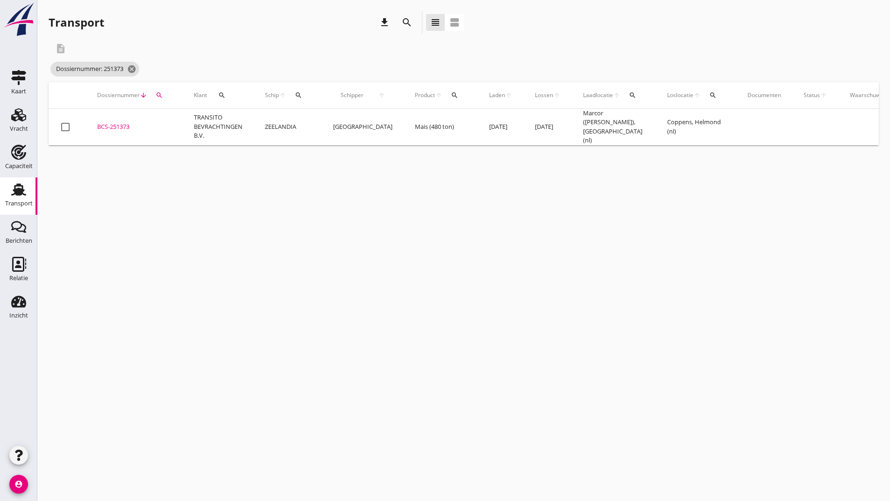
click at [121, 128] on div "BCS-251373" at bounding box center [134, 126] width 74 height 9
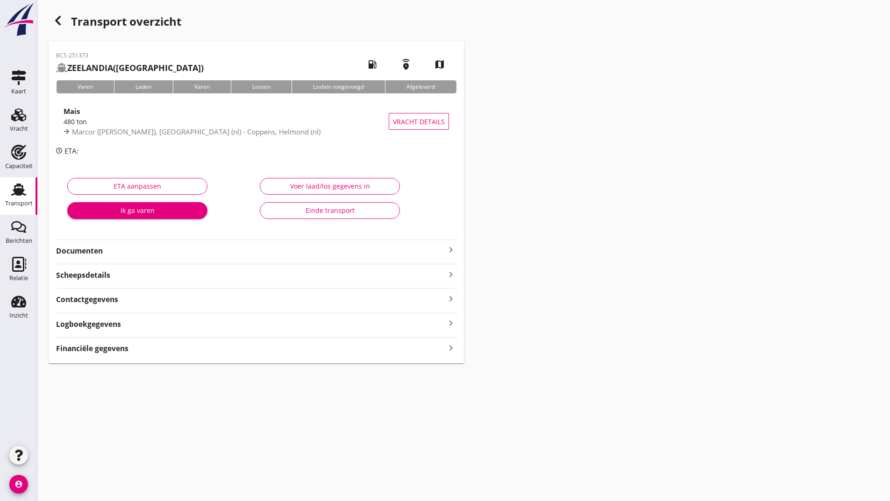
click at [316, 208] on div "Einde transport" at bounding box center [330, 211] width 124 height 10
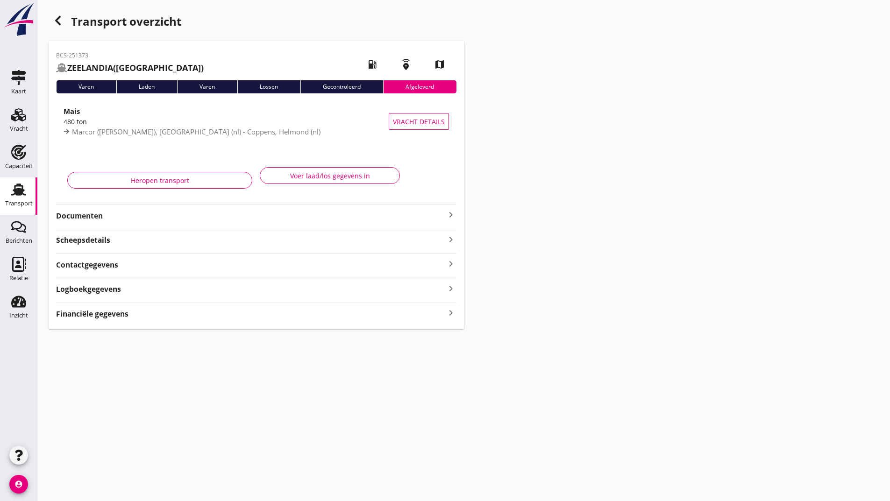
click at [59, 19] on icon "button" at bounding box center [57, 20] width 11 height 11
